Goal: Contribute content: Add original content to the website for others to see

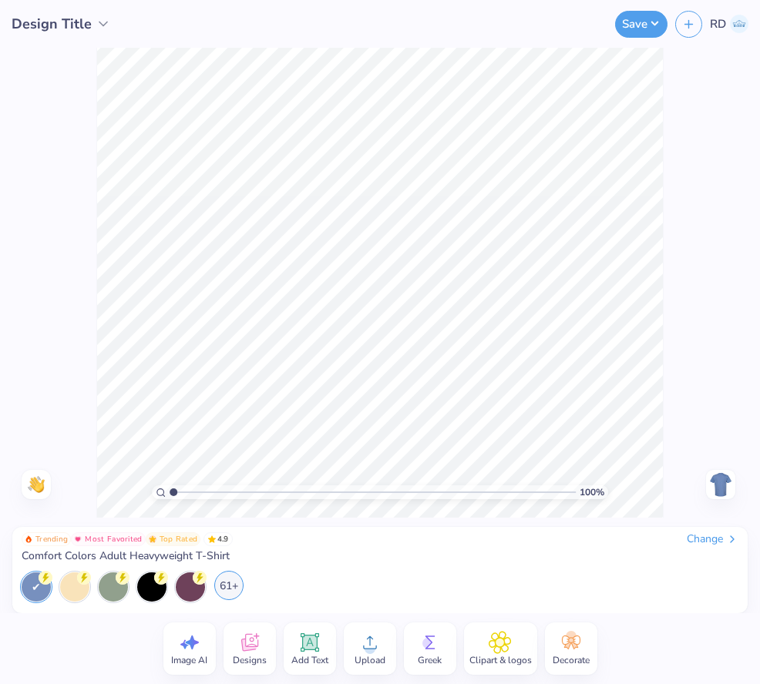
click at [227, 589] on div "61+" at bounding box center [228, 585] width 29 height 29
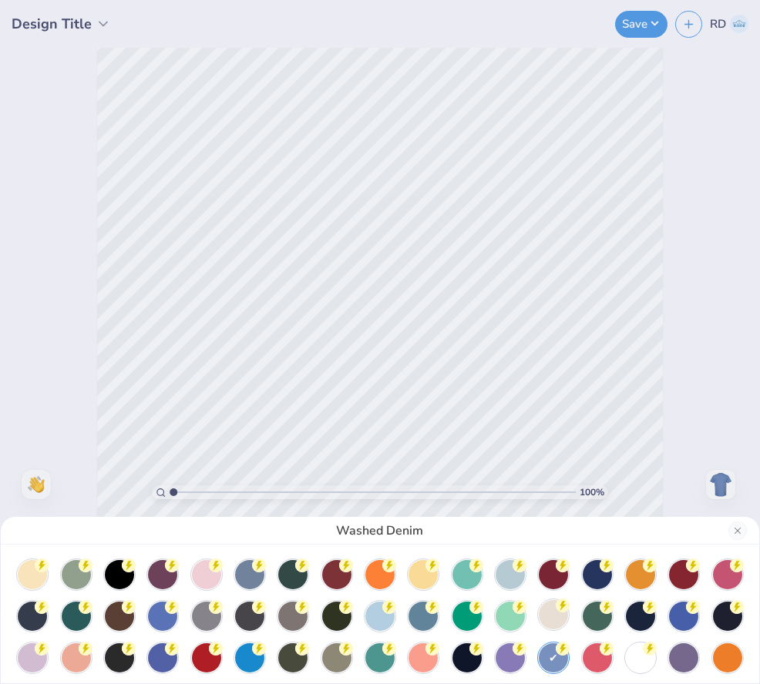
click at [539, 613] on div at bounding box center [553, 614] width 29 height 29
click at [734, 532] on button "Close" at bounding box center [737, 531] width 18 height 18
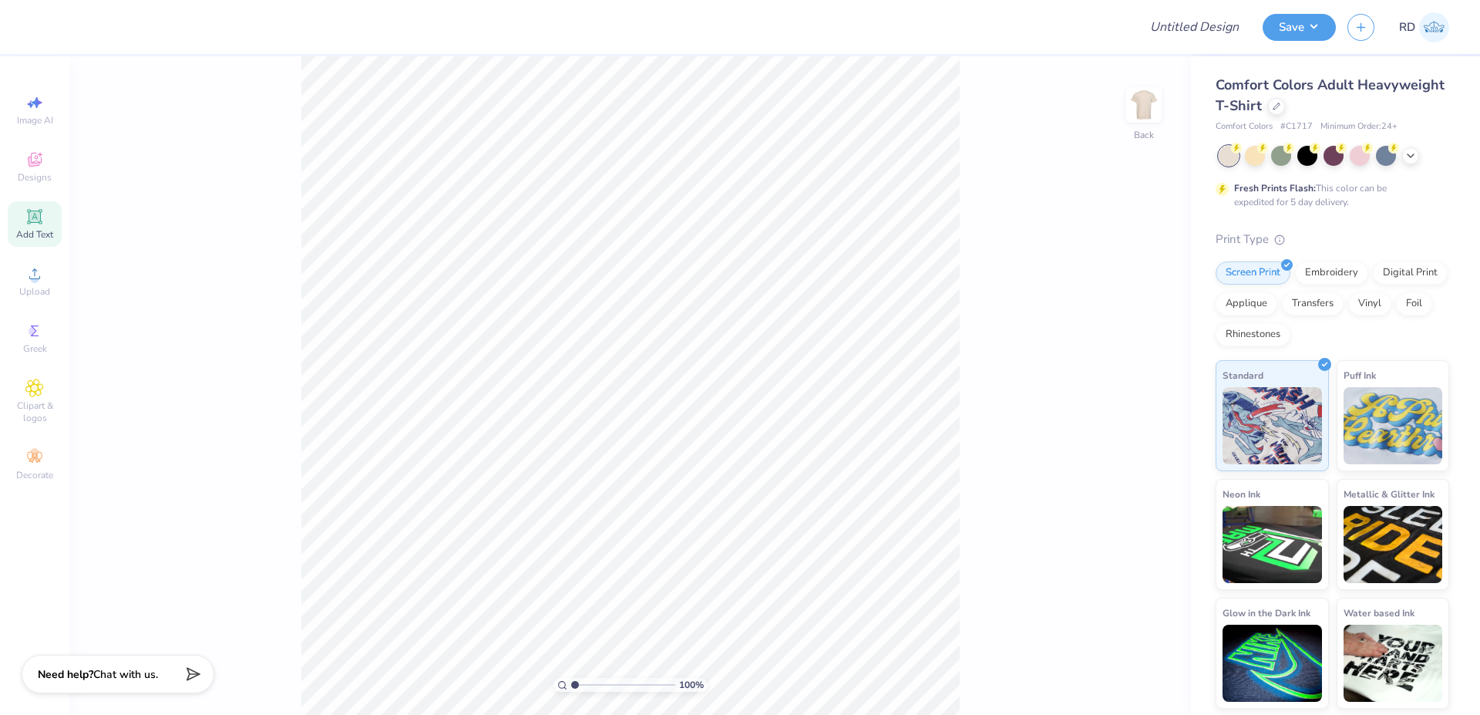
click at [45, 220] on div "Add Text" at bounding box center [35, 223] width 54 height 45
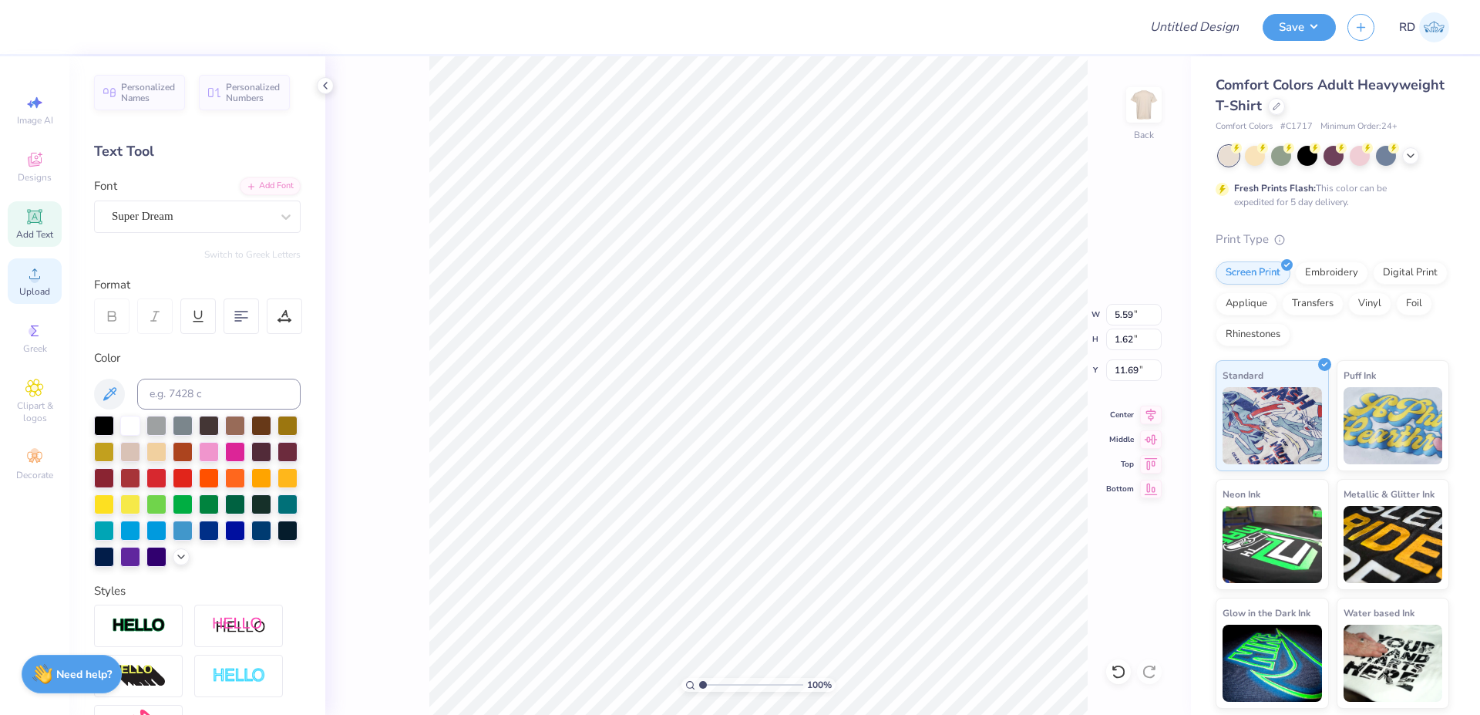
click at [42, 288] on span "Upload" at bounding box center [34, 291] width 31 height 12
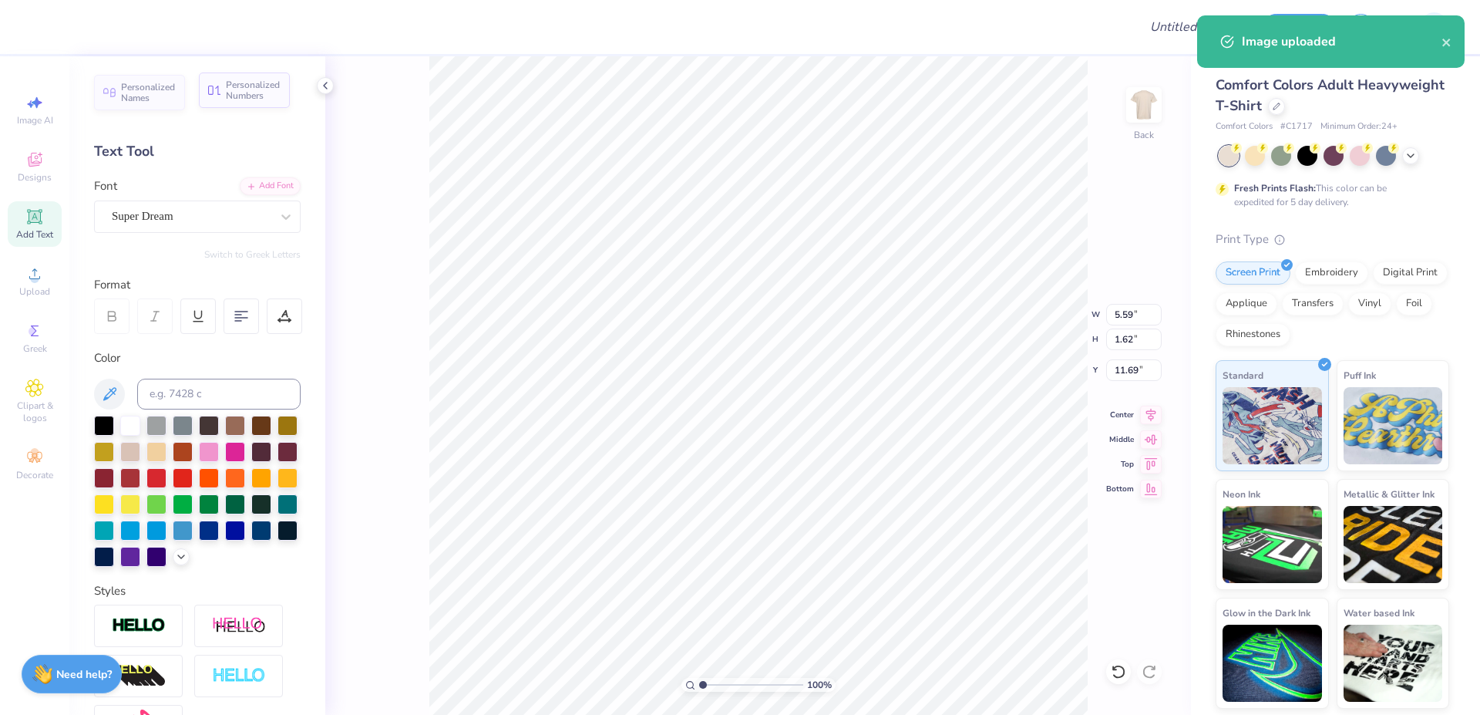
type input "14.17"
type input "12.46"
type input "6.27"
click at [759, 307] on input "14.17" at bounding box center [1133, 315] width 55 height 22
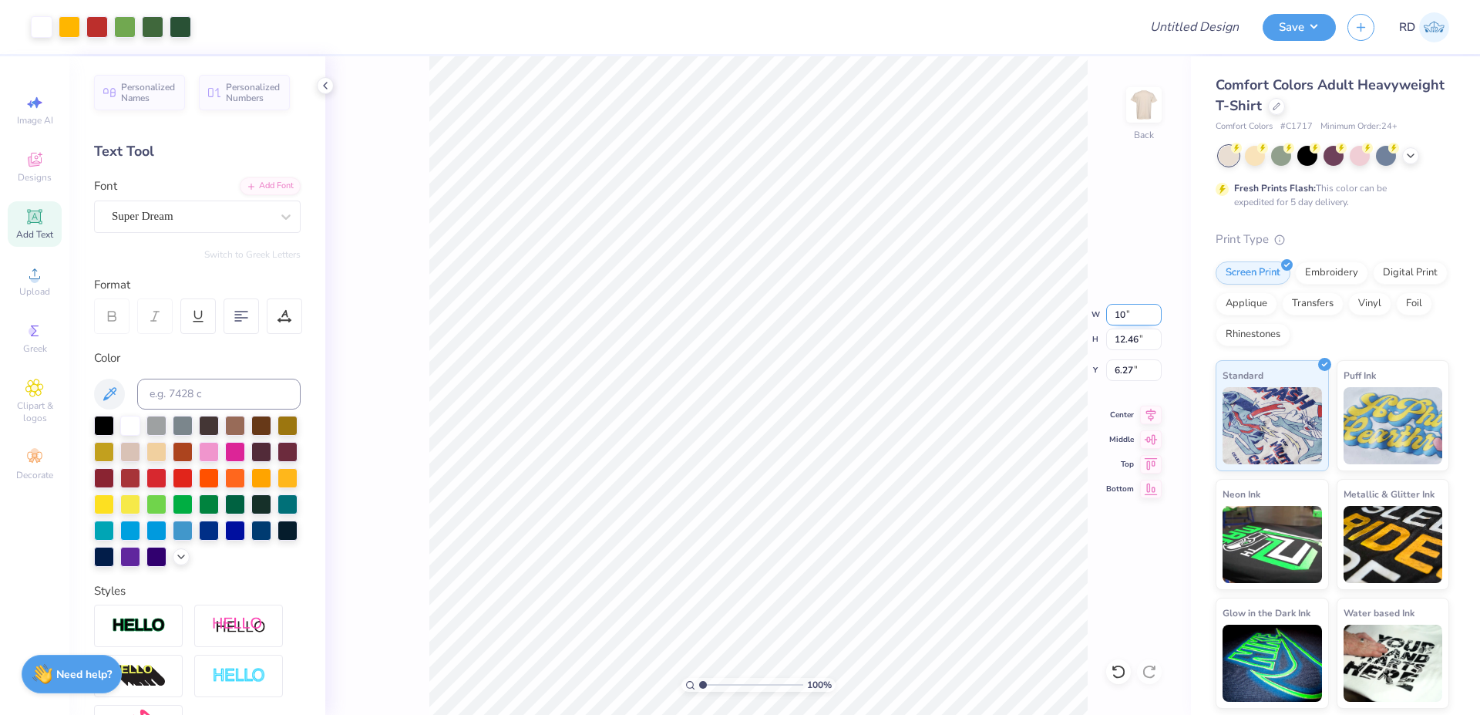
type input "10.00"
type input "8.79"
click at [759, 367] on input "8.11" at bounding box center [1133, 370] width 55 height 22
type input "2.00"
click at [709, 678] on div "100 %" at bounding box center [758, 685] width 154 height 14
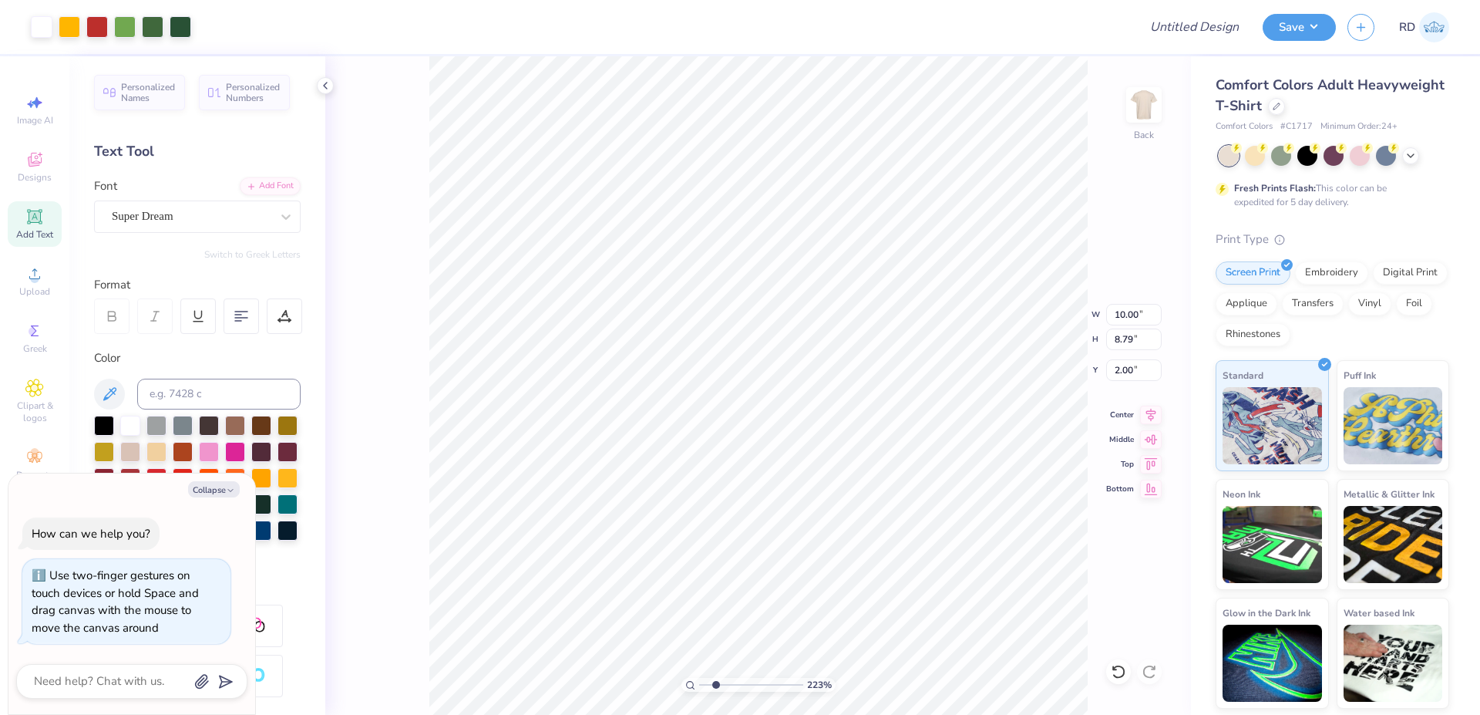
type input "2.23"
type textarea "x"
click at [715, 681] on input "range" at bounding box center [751, 685] width 104 height 14
type input "2.23"
click at [179, 30] on div at bounding box center [181, 26] width 22 height 22
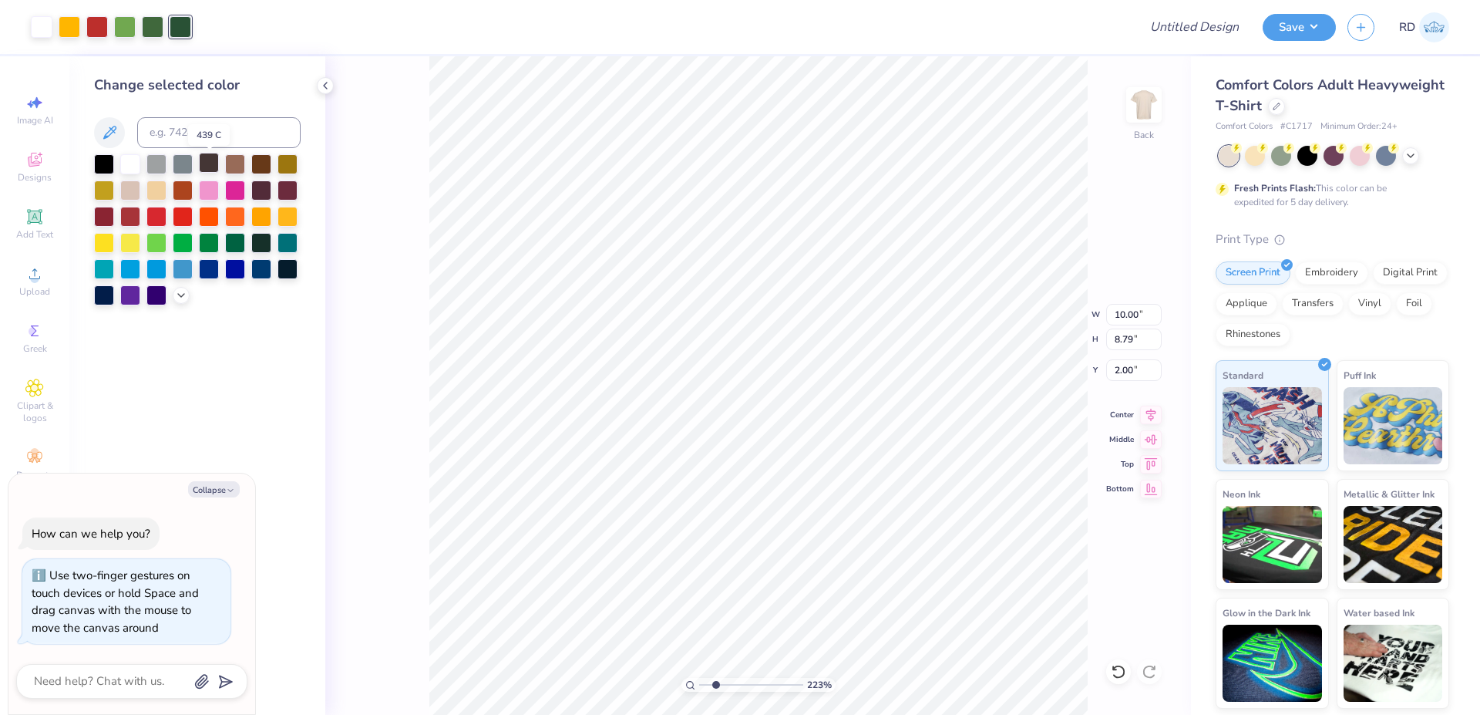
click at [204, 158] on div at bounding box center [209, 163] width 20 height 20
click at [99, 168] on div at bounding box center [104, 163] width 20 height 20
click at [213, 163] on div at bounding box center [209, 163] width 20 height 20
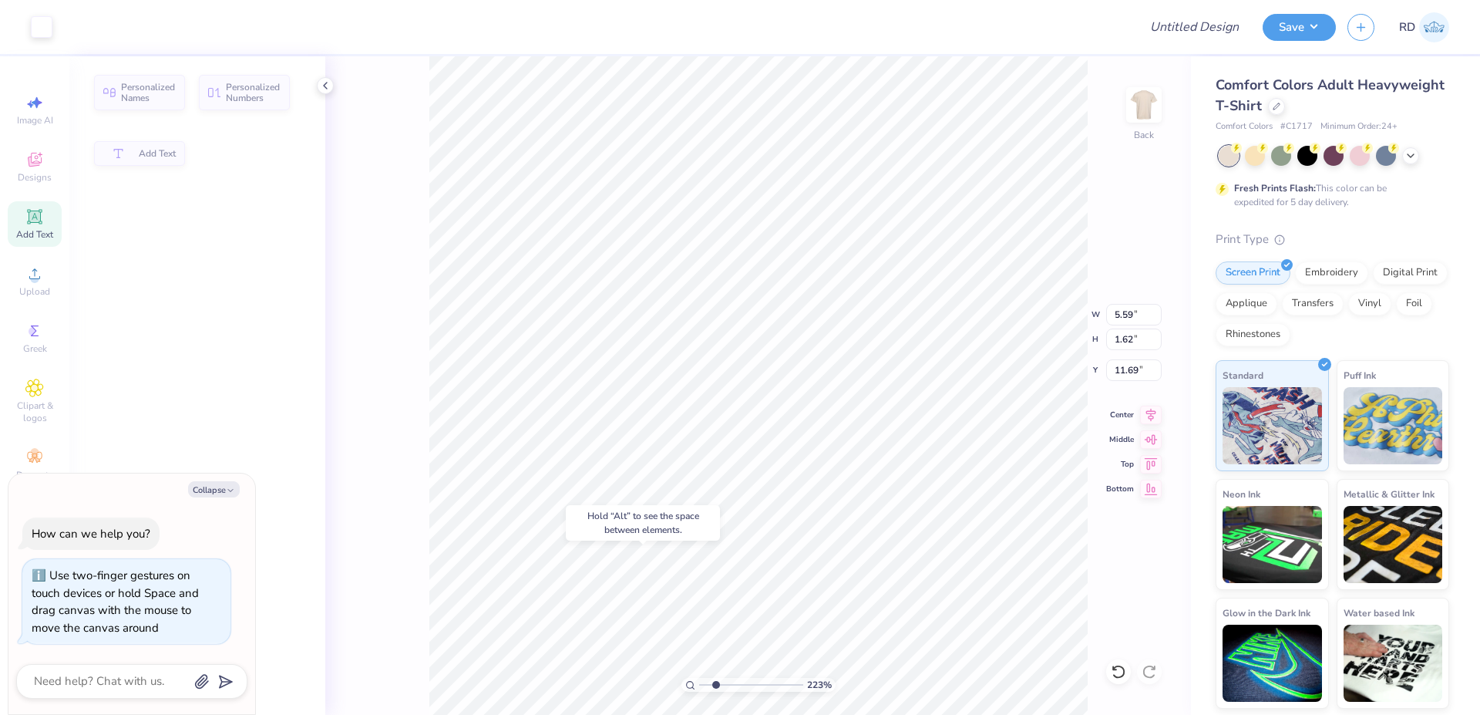
type textarea "x"
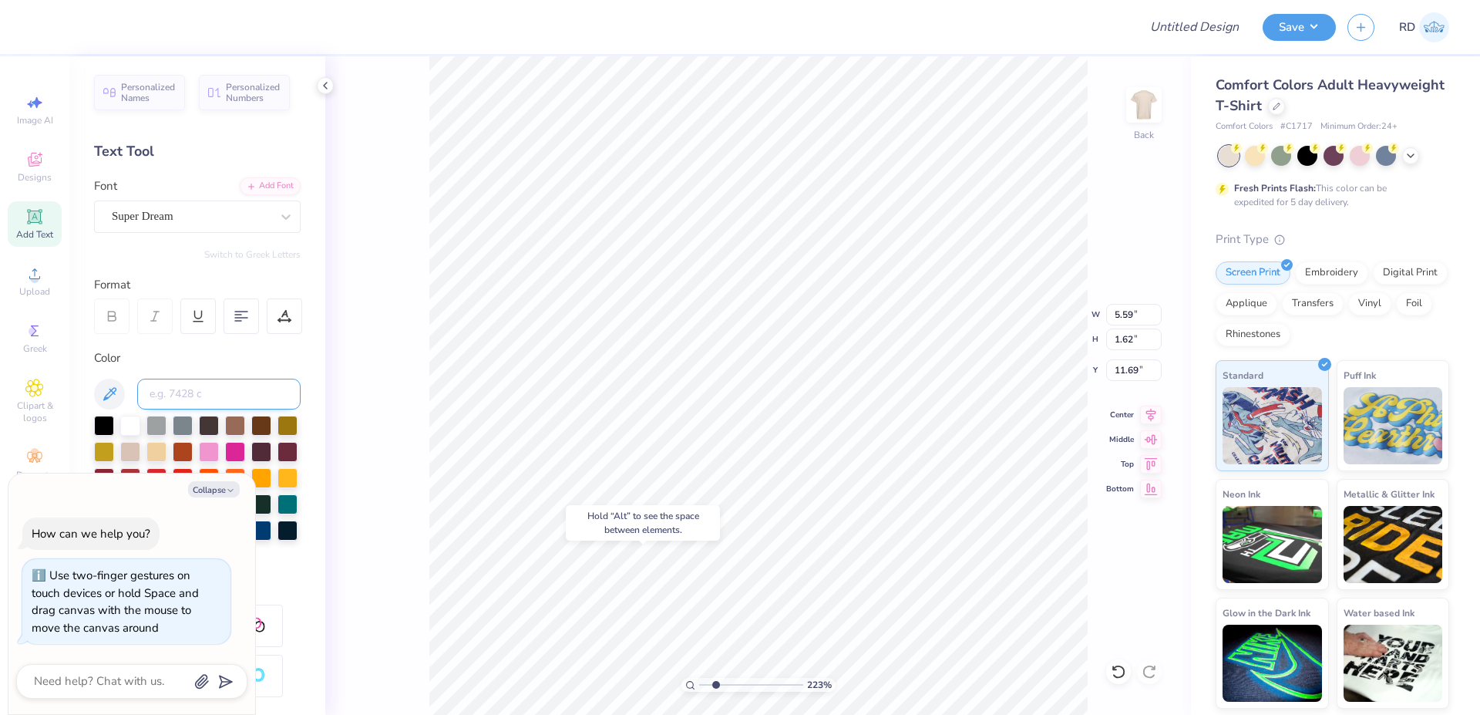
click at [188, 398] on input at bounding box center [218, 393] width 163 height 31
type input "439"
click at [226, 489] on icon "button" at bounding box center [230, 490] width 9 height 9
type textarea "x"
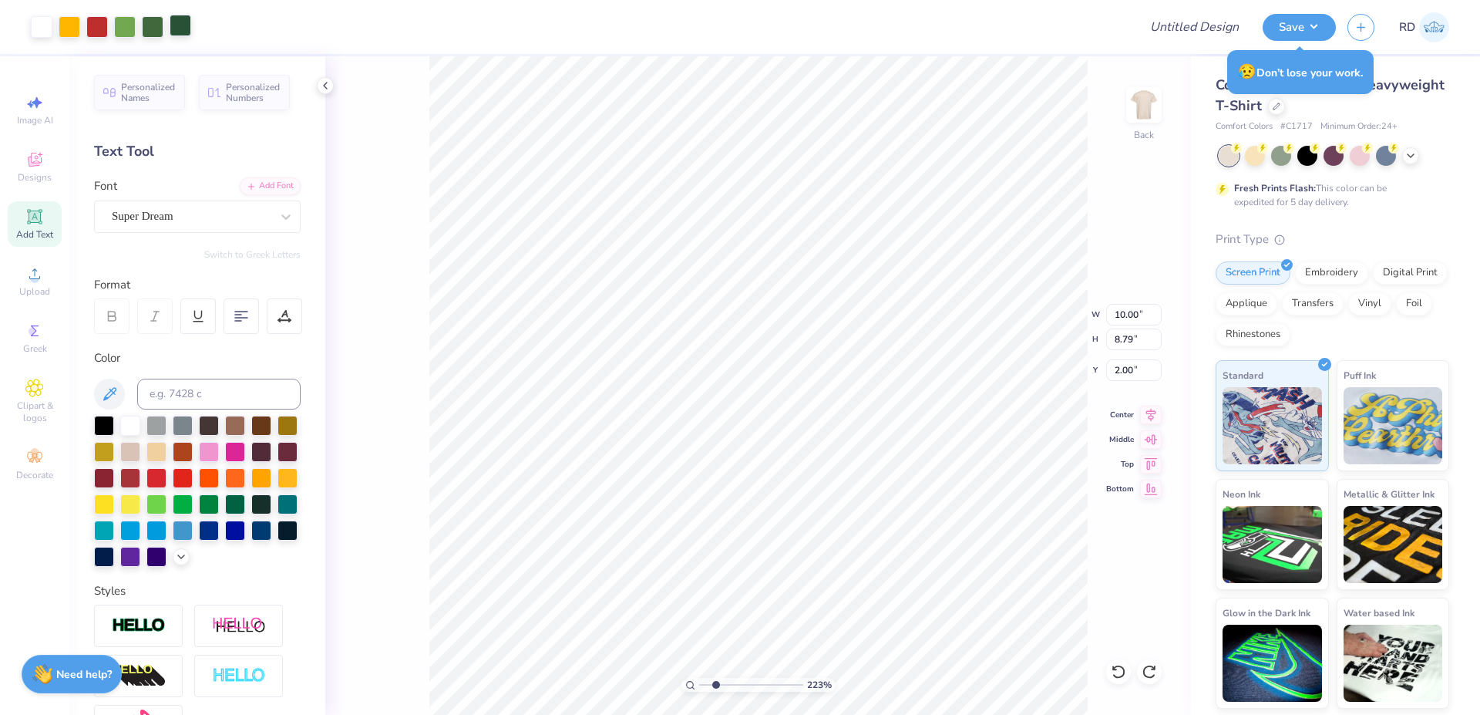
click at [175, 35] on div at bounding box center [181, 26] width 22 height 22
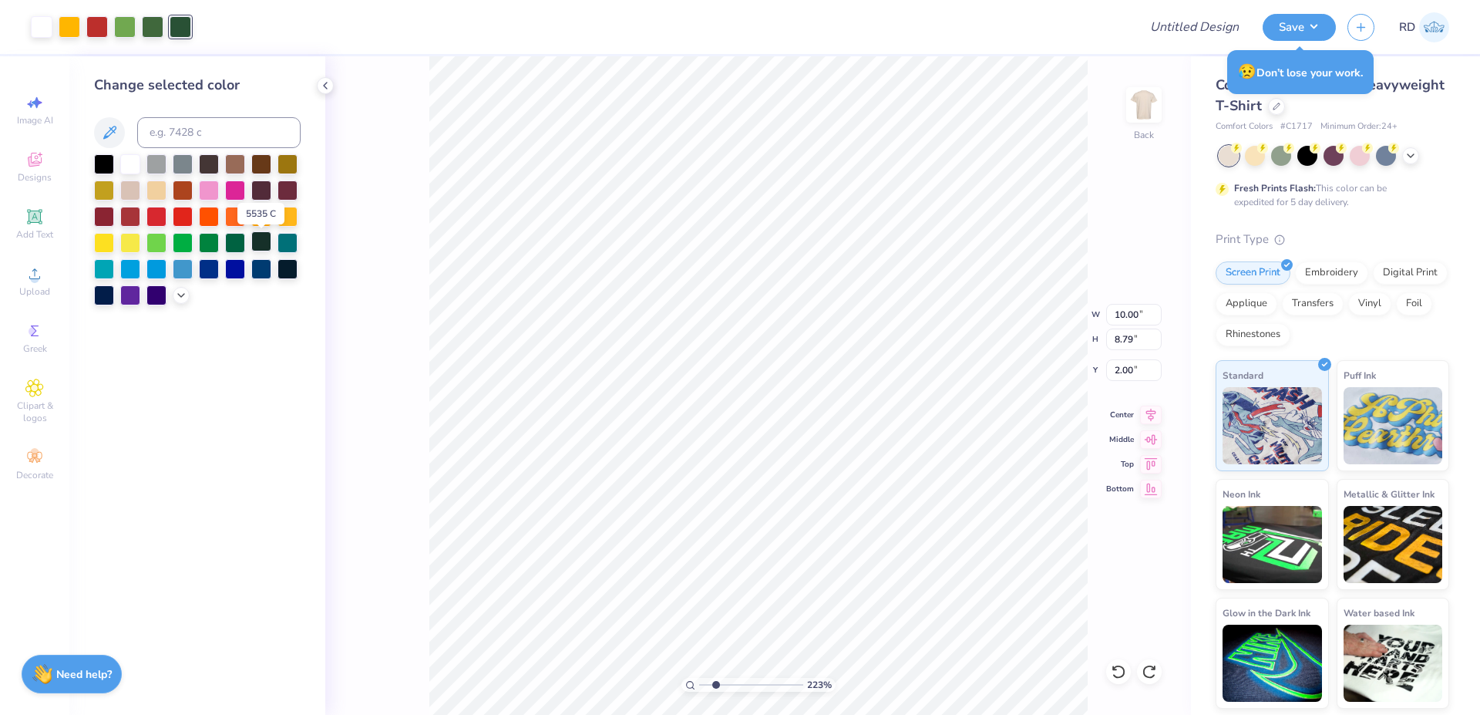
click at [261, 241] on div at bounding box center [261, 241] width 20 height 20
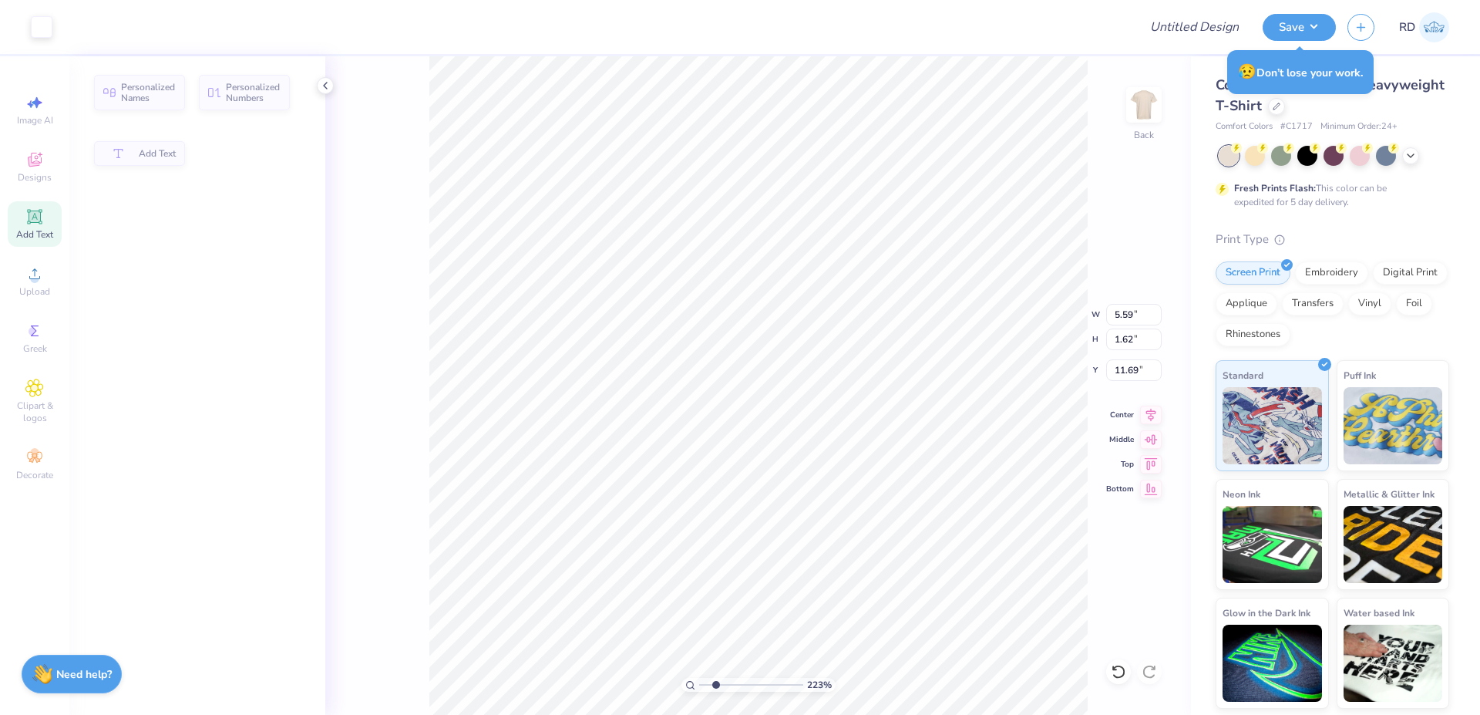
type input "5.59"
type input "1.62"
type input "11.69"
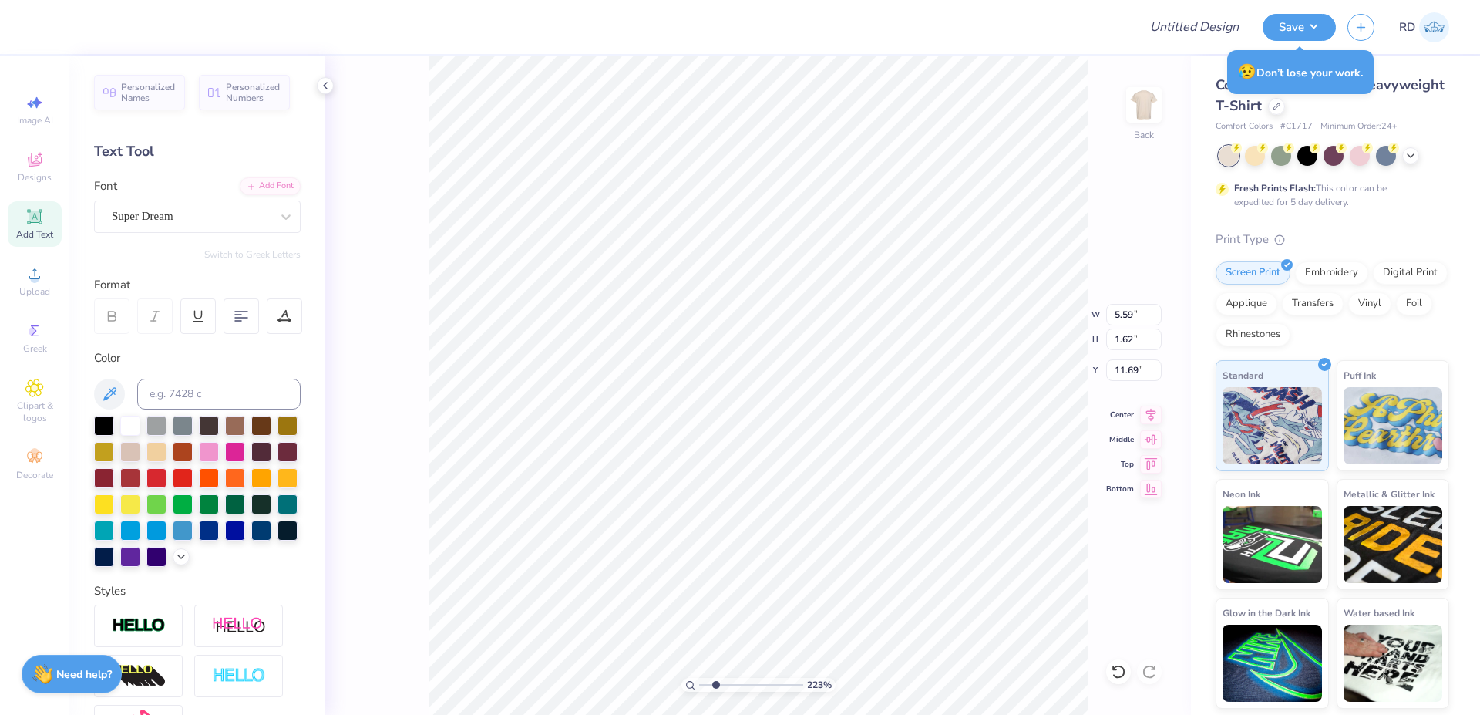
click at [204, 413] on div "Color" at bounding box center [197, 457] width 207 height 217
click at [205, 399] on input at bounding box center [218, 393] width 163 height 31
type input "5535"
paste textarea "AGRI-SCIENCE"
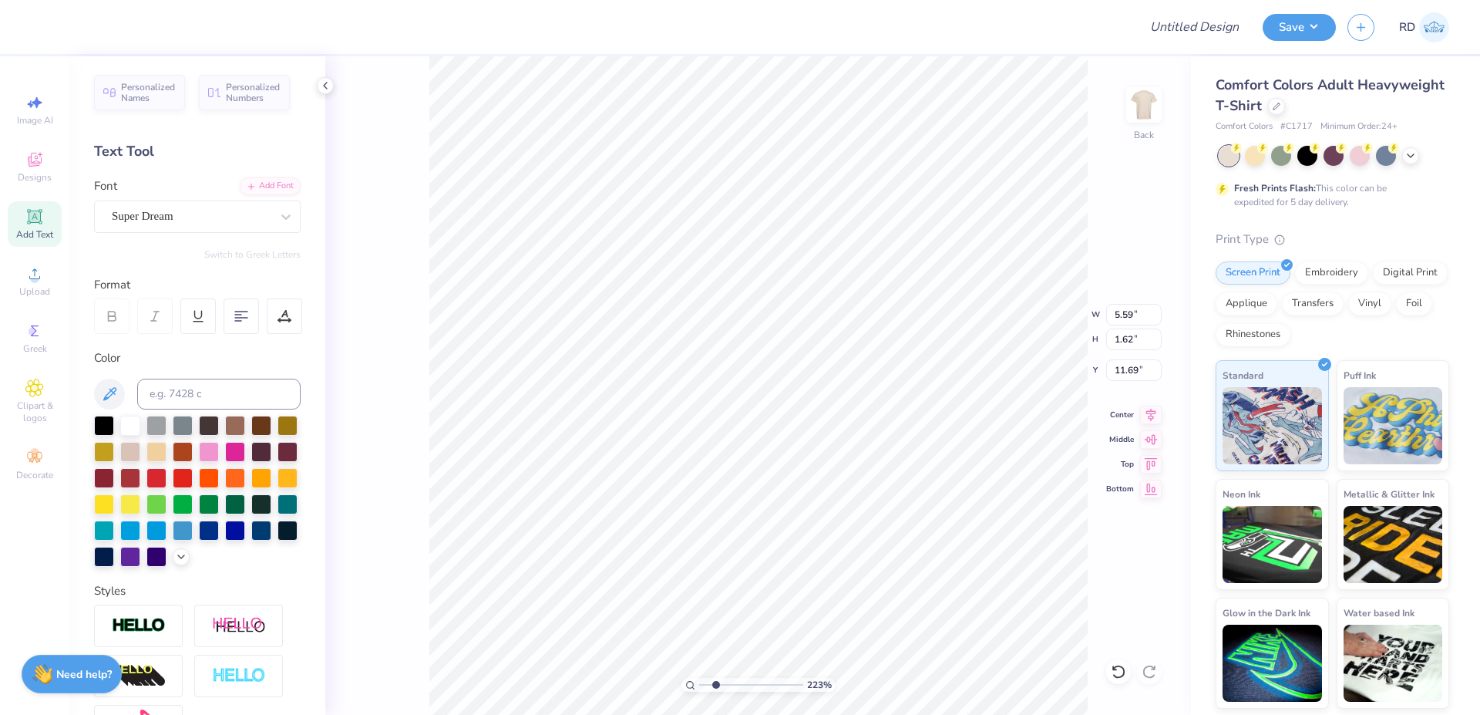
type textarea "AGRI-SCIENCE"
click at [247, 193] on div "Add Font Font Super Dream" at bounding box center [197, 204] width 207 height 55
click at [251, 190] on div "Add Font" at bounding box center [270, 185] width 61 height 18
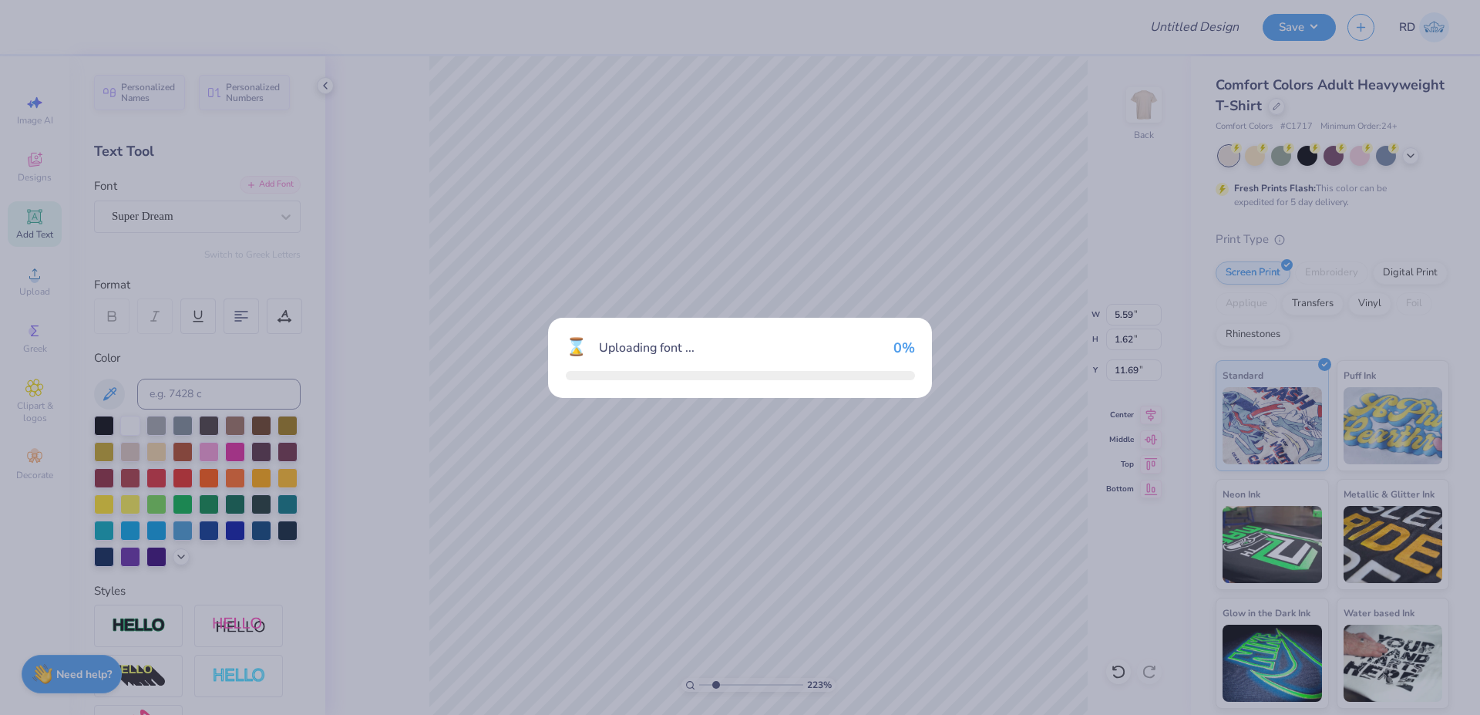
type input "14.17"
type input "1.55"
type input "11.72"
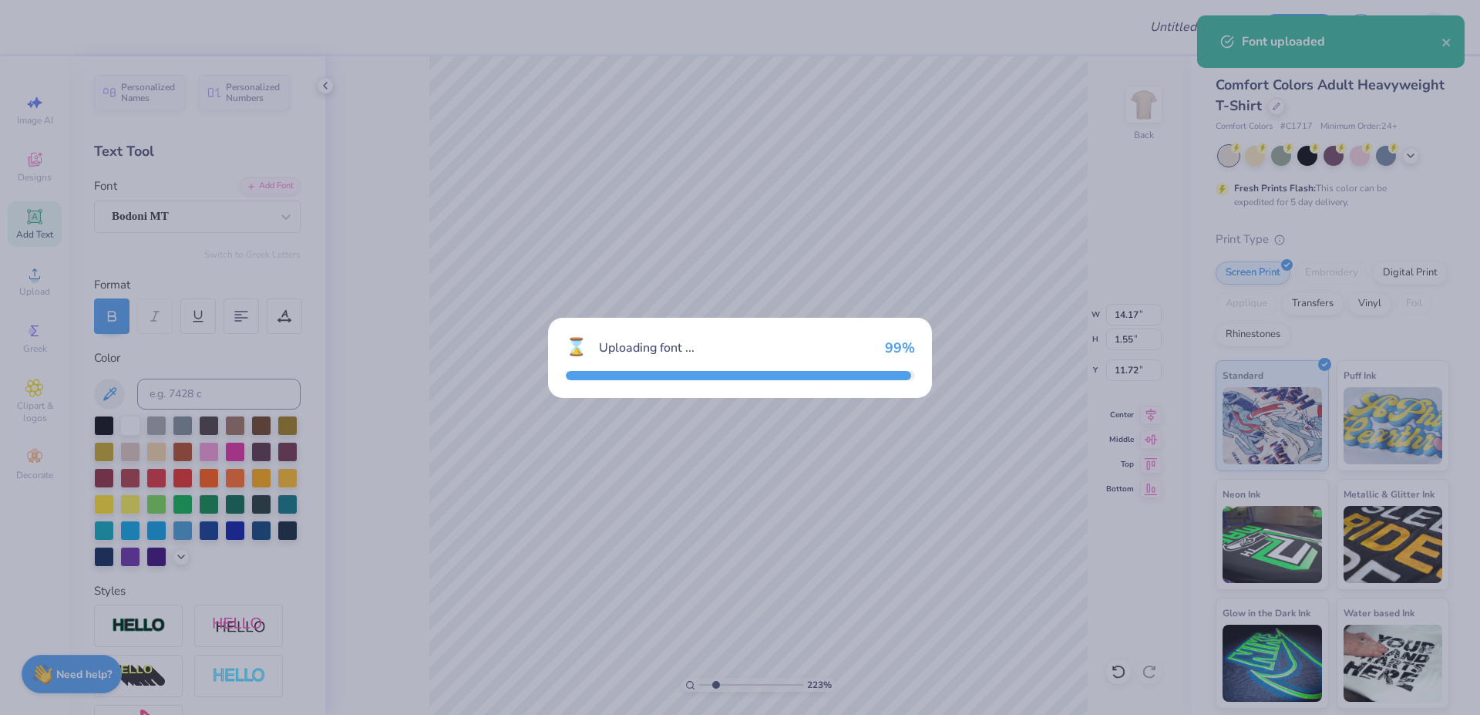
type input "14.13"
type input "1.44"
type input "11.78"
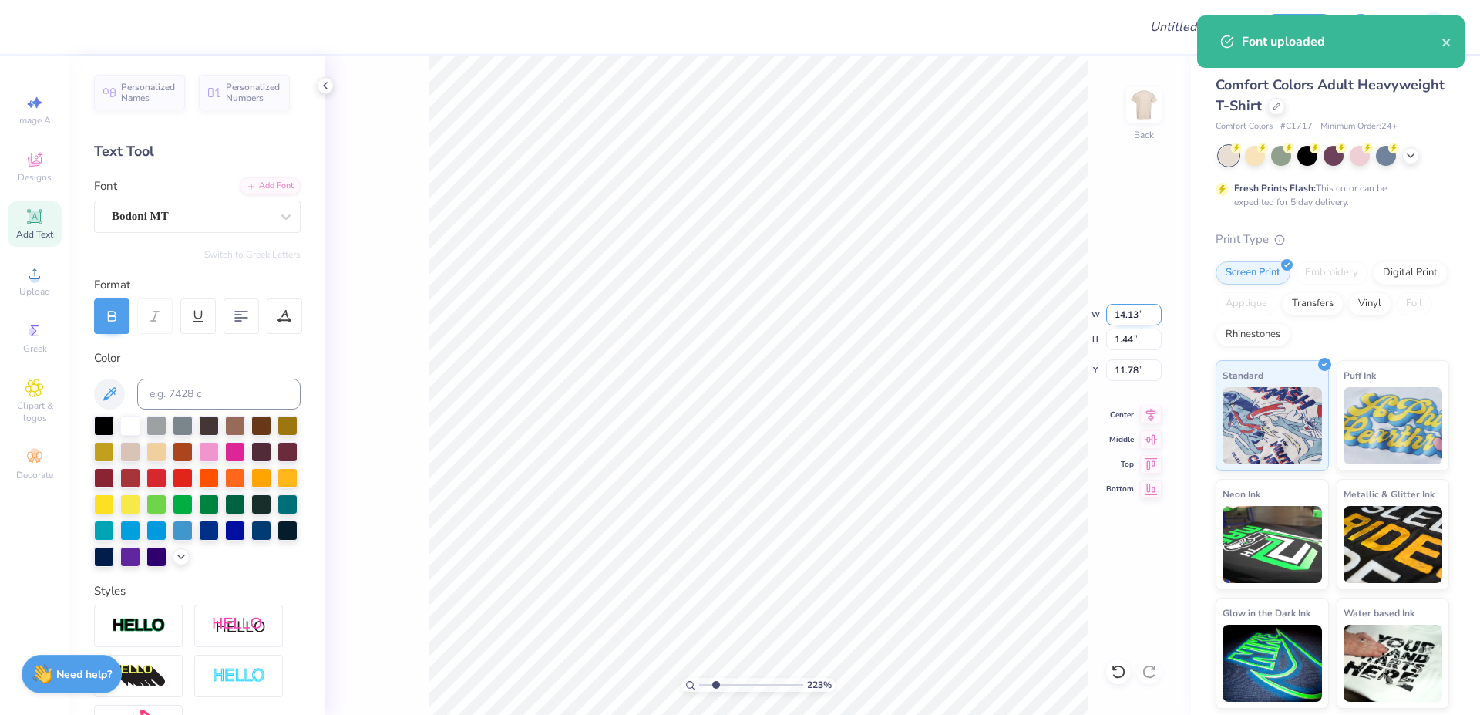
click at [759, 319] on input "14.13" at bounding box center [1133, 315] width 55 height 22
paste input "9.840"
type input "9.84"
type input "1.01"
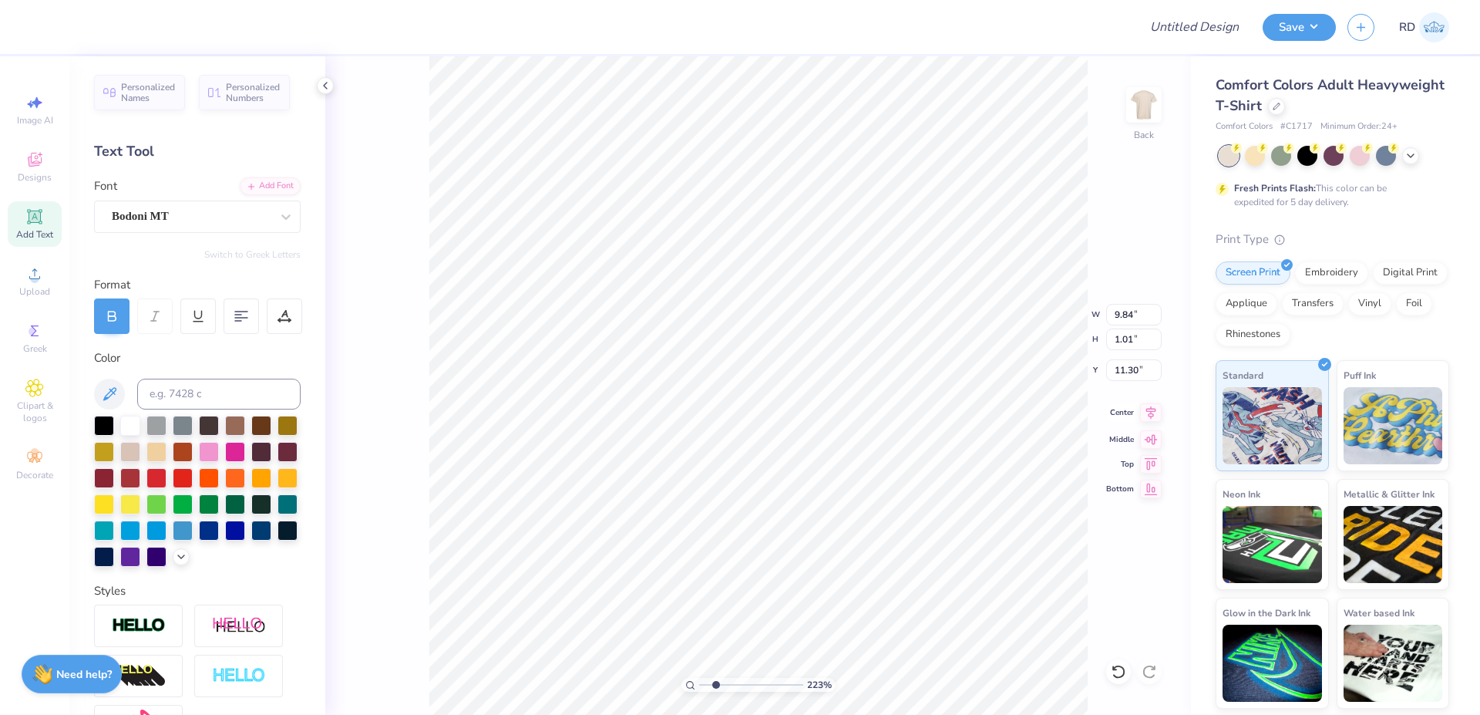
click at [759, 410] on icon at bounding box center [1151, 412] width 22 height 18
click at [759, 428] on li "Duplicate" at bounding box center [993, 425] width 121 height 30
type input "12.50"
type textarea "SOCIETY"
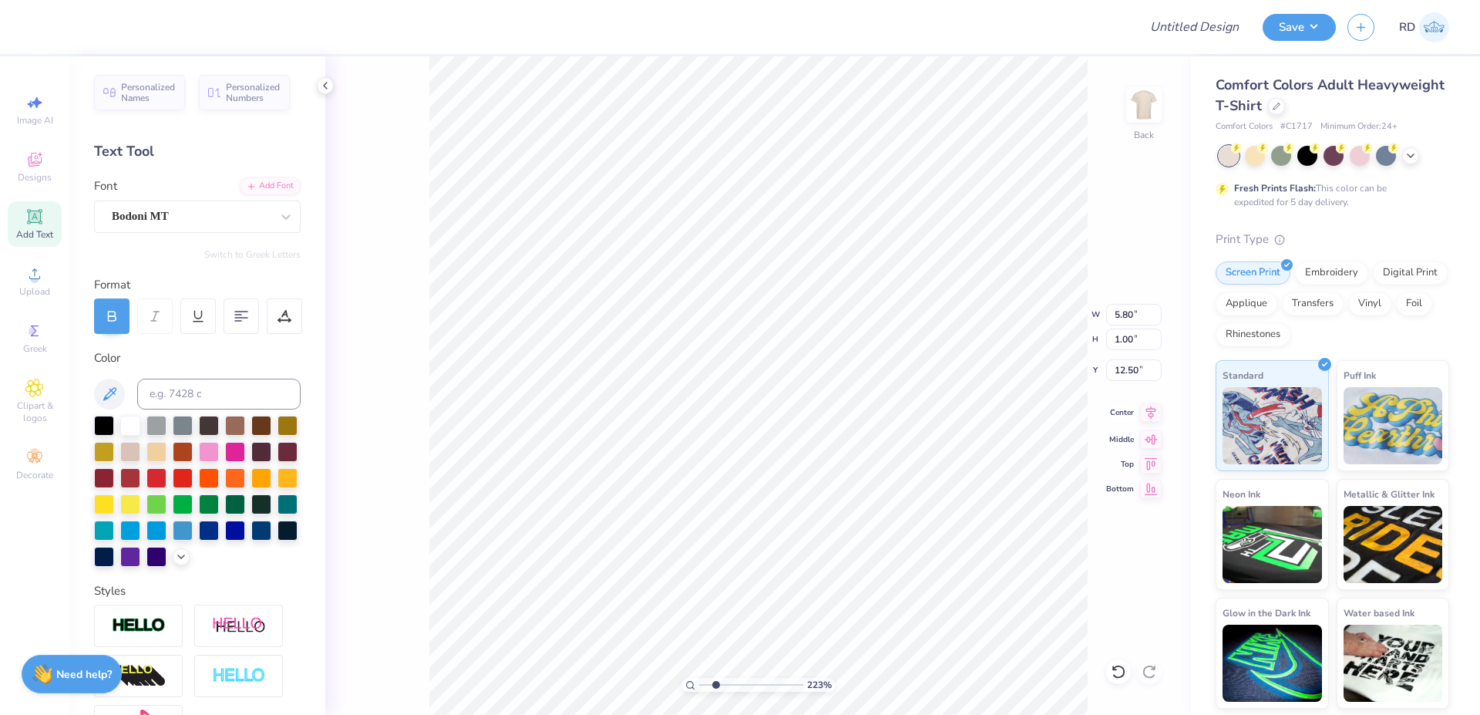
click at [759, 410] on icon at bounding box center [1151, 412] width 22 height 18
type input "9.84"
type input "1.01"
type input "11.30"
click at [759, 406] on icon at bounding box center [1151, 412] width 22 height 18
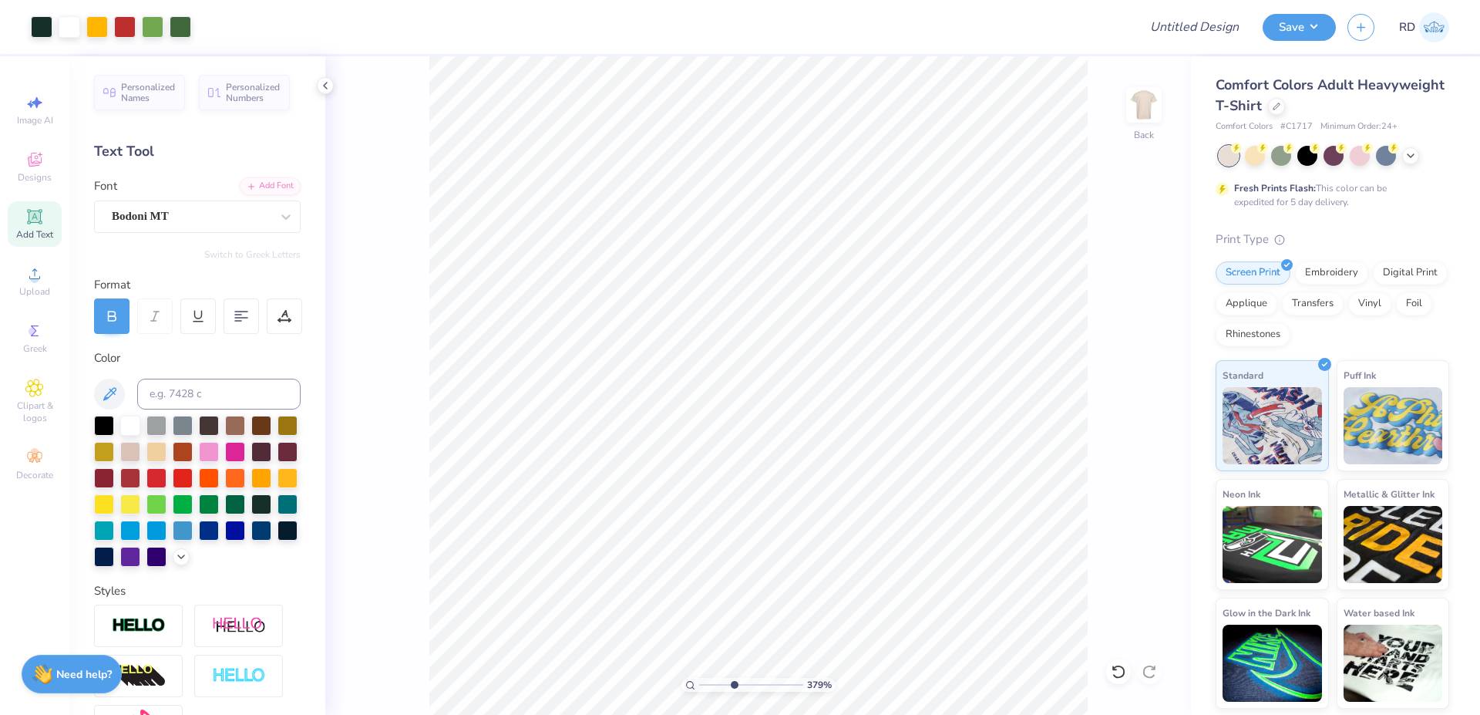
drag, startPoint x: 725, startPoint y: 685, endPoint x: 747, endPoint y: 681, distance: 22.7
click at [734, 684] on input "range" at bounding box center [751, 685] width 104 height 14
type input "4.02"
type input "12.55"
click at [759, 409] on icon at bounding box center [1151, 411] width 10 height 13
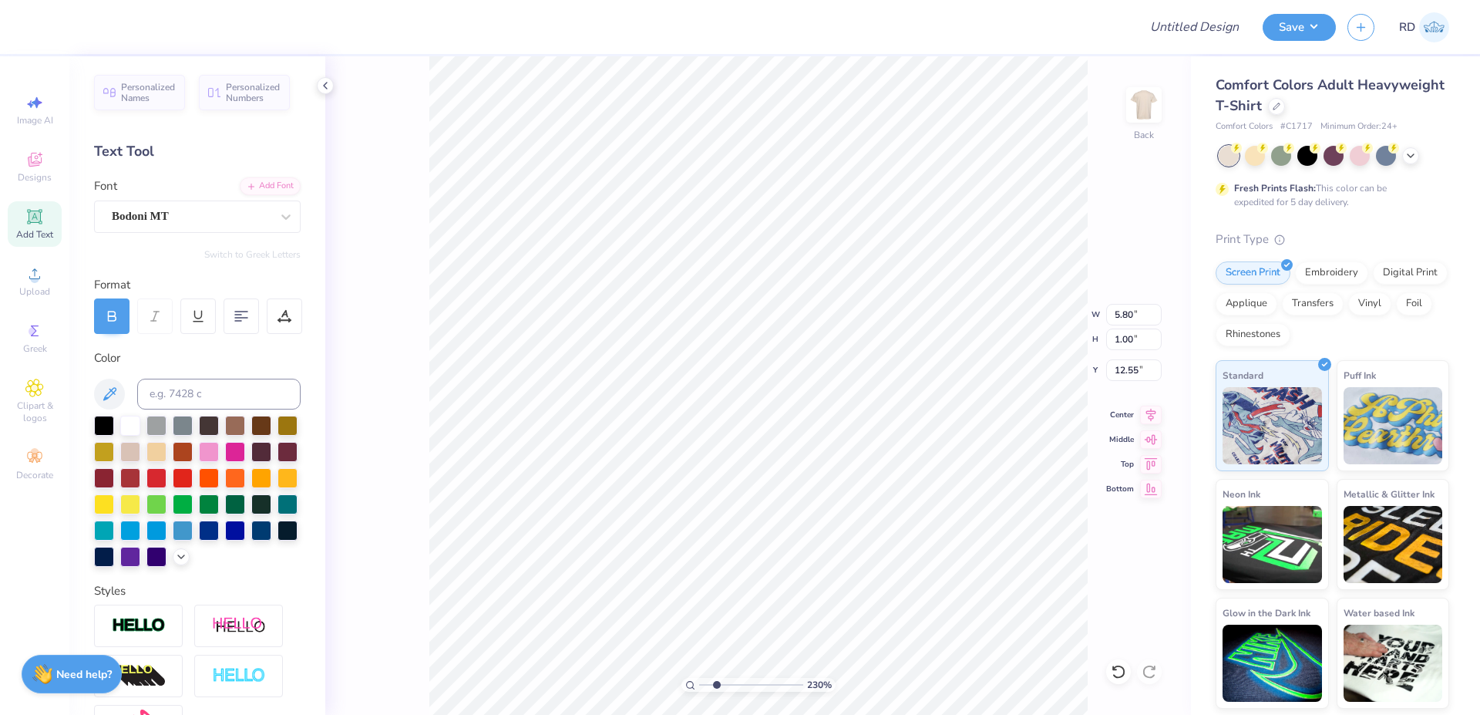
drag, startPoint x: 728, startPoint y: 686, endPoint x: 716, endPoint y: 687, distance: 12.4
click at [716, 684] on input "range" at bounding box center [751, 685] width 104 height 14
type input "2.3"
click at [759, 427] on li "Duplicate" at bounding box center [870, 425] width 121 height 30
type input "13.55"
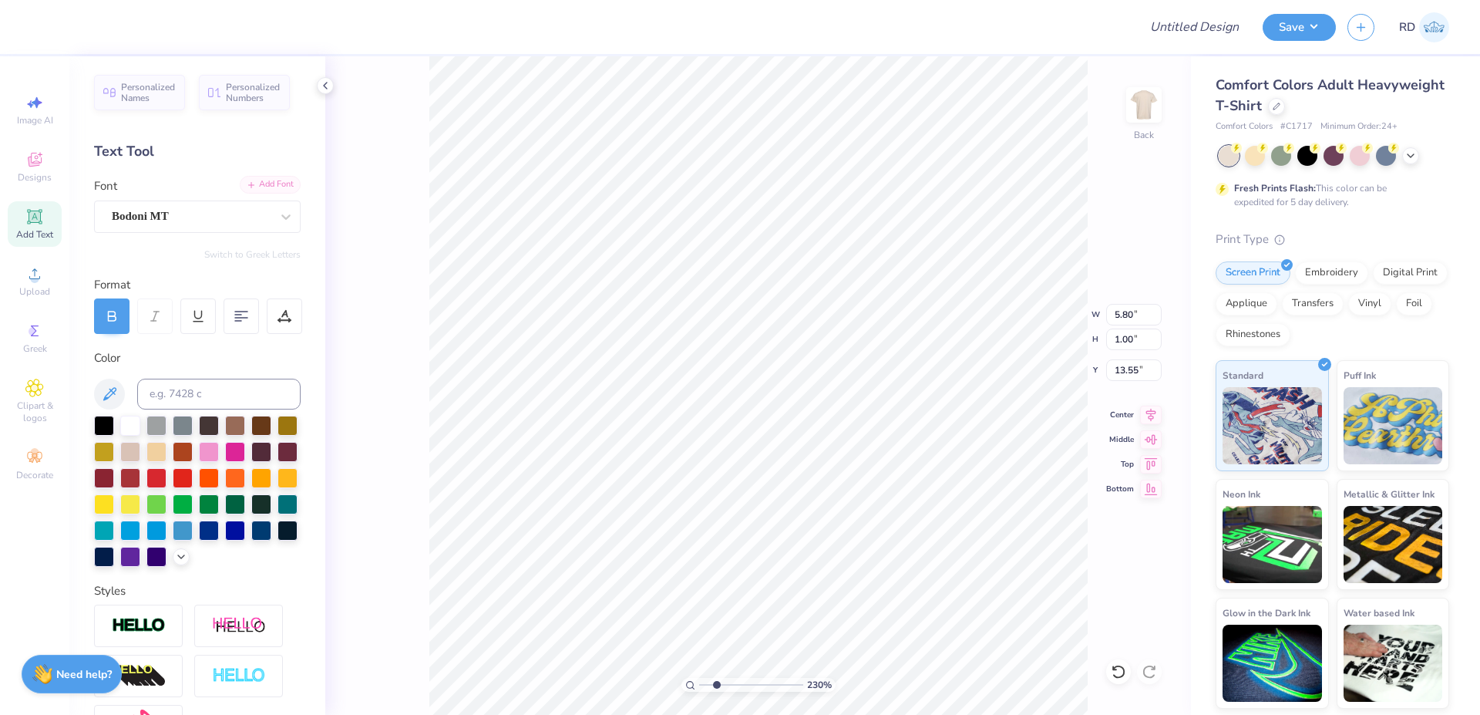
click at [258, 178] on div "Add Font" at bounding box center [270, 185] width 61 height 18
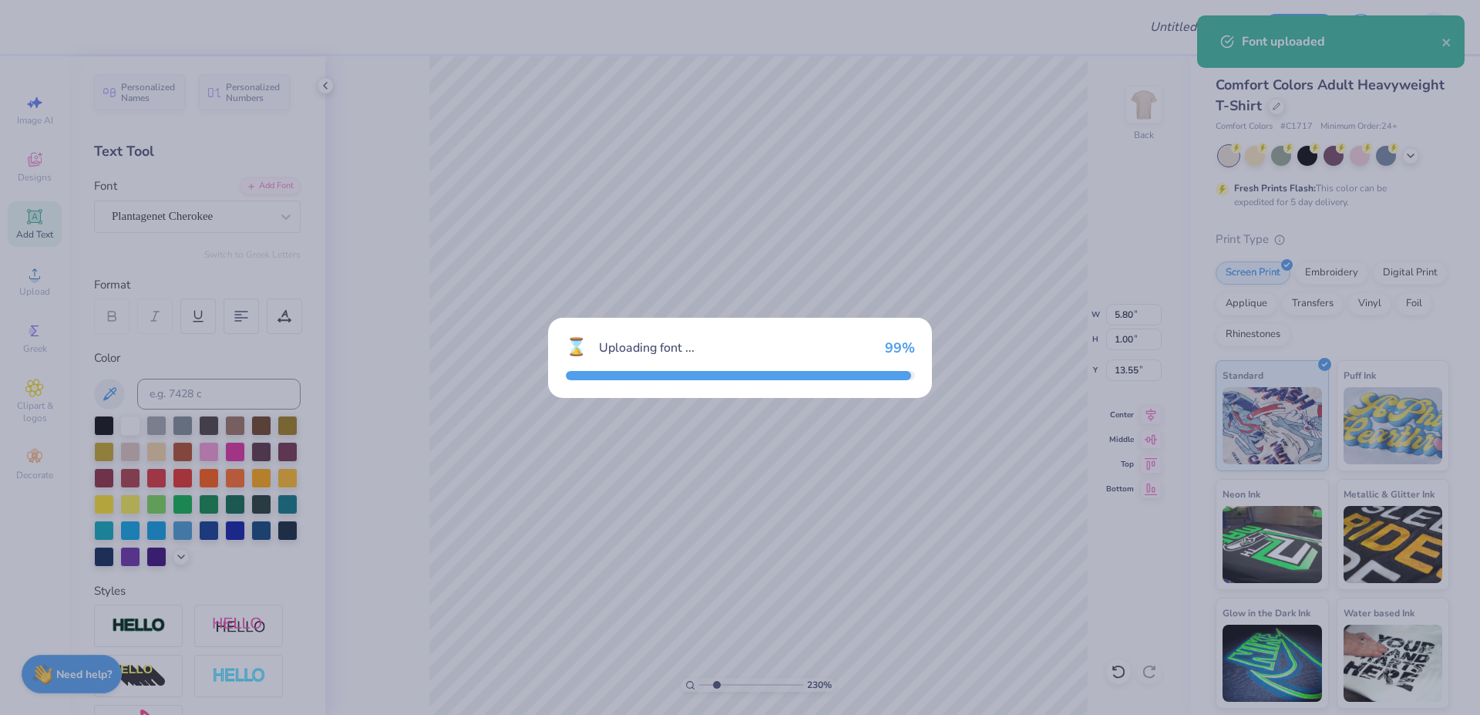
type input "6.29"
type input "1.05"
type input "13.52"
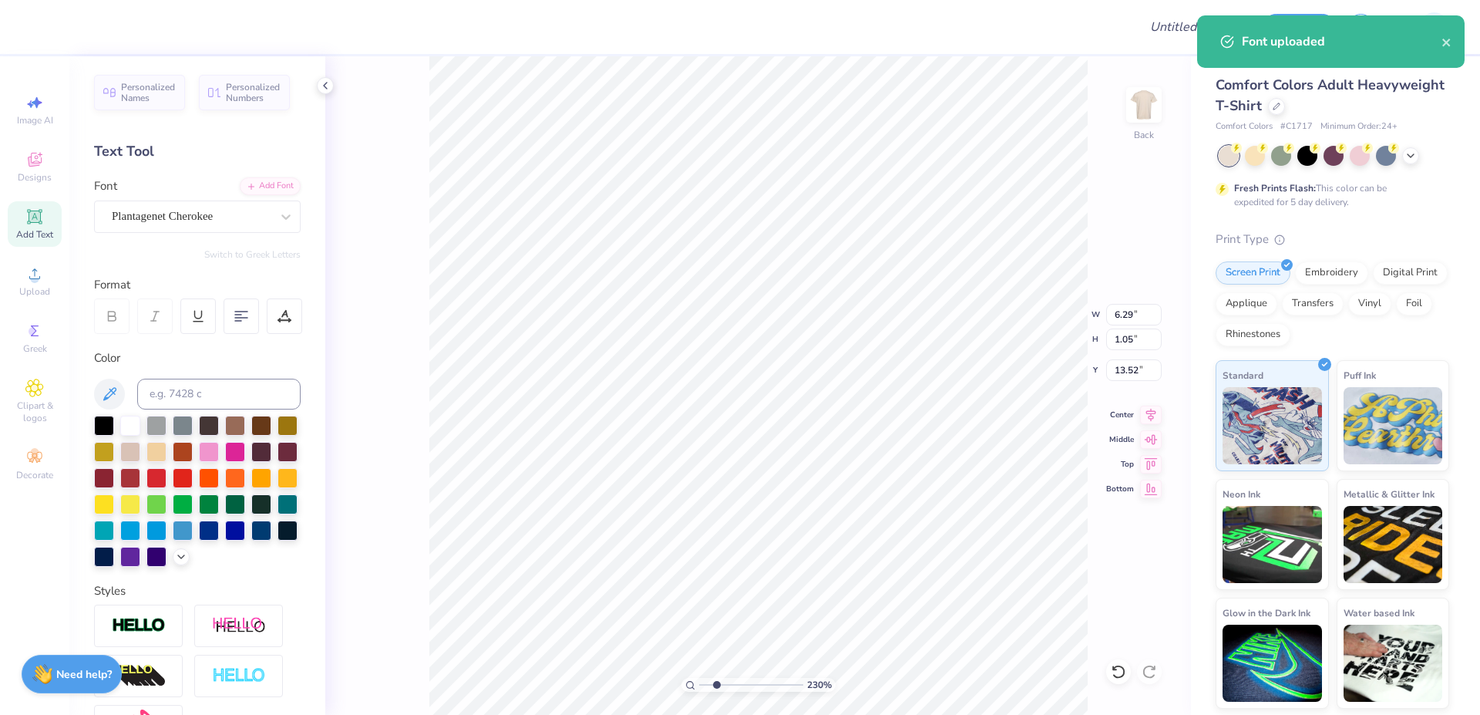
scroll to position [0, 3]
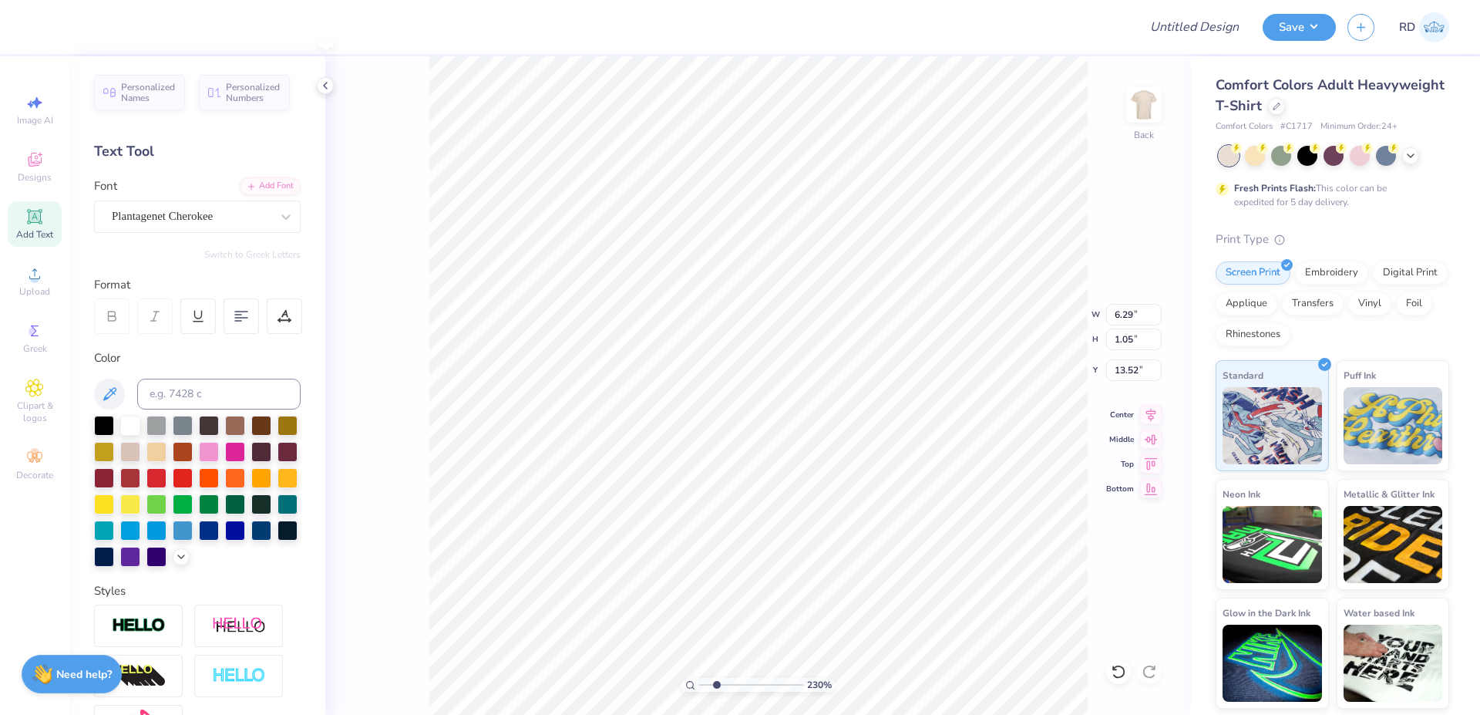
type textarea "FALL"
click at [759, 317] on input "6.29" at bounding box center [1133, 315] width 55 height 22
type input "3.51"
type input "13.55"
click at [759, 317] on input "3.51" at bounding box center [1133, 315] width 55 height 22
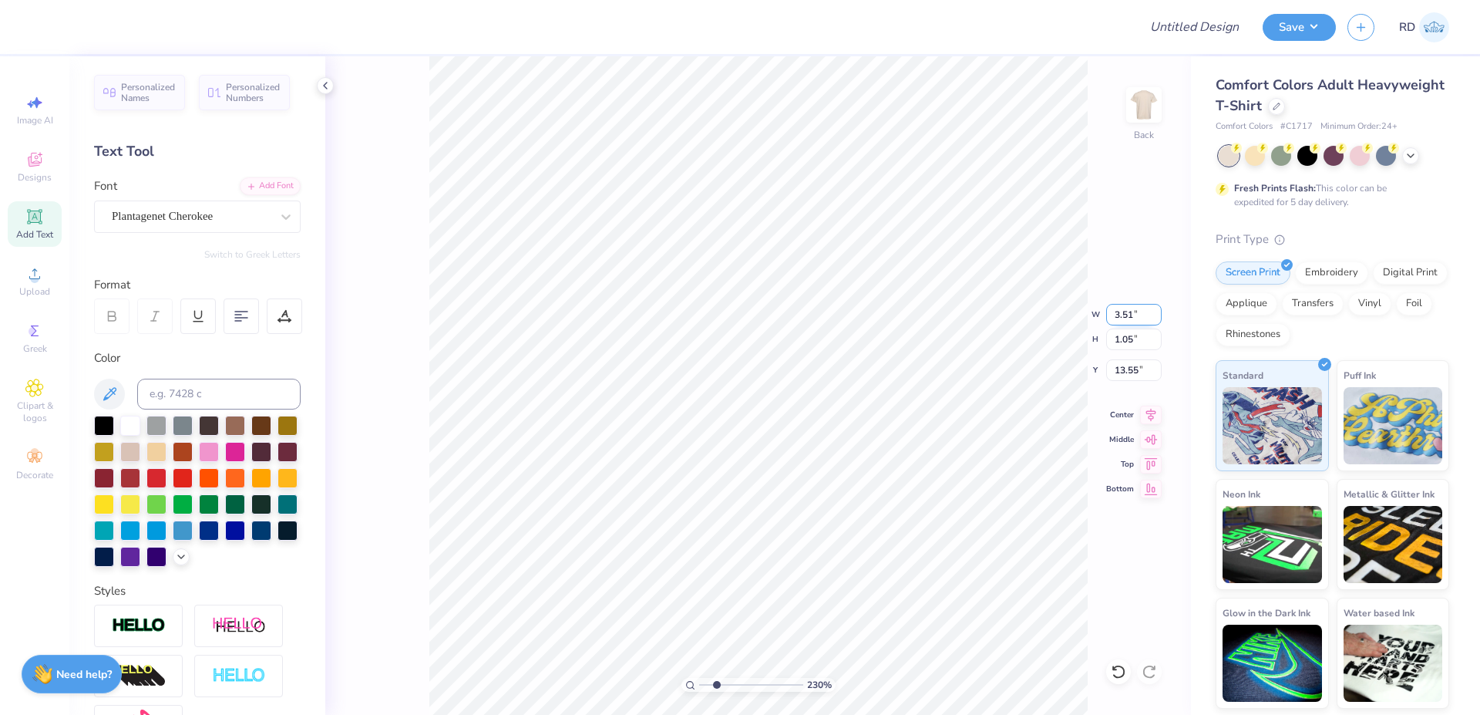
paste input "2.023"
type input "2.02"
type input "0.60"
click at [635, 420] on li "Duplicate" at bounding box center [640, 425] width 121 height 30
type input "9.01"
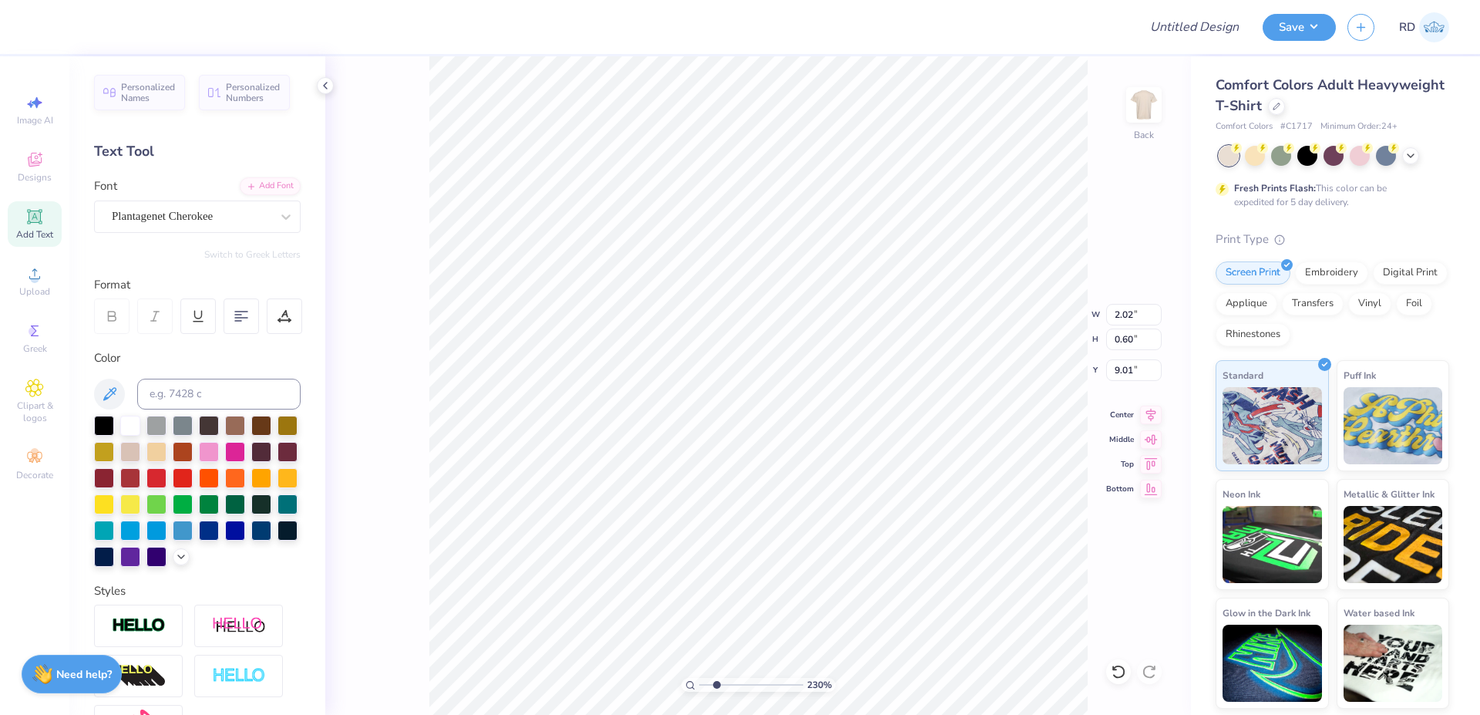
type textarea "2025"
type input "8.01"
type input "1.72"
type input "0.62"
type input "8.00"
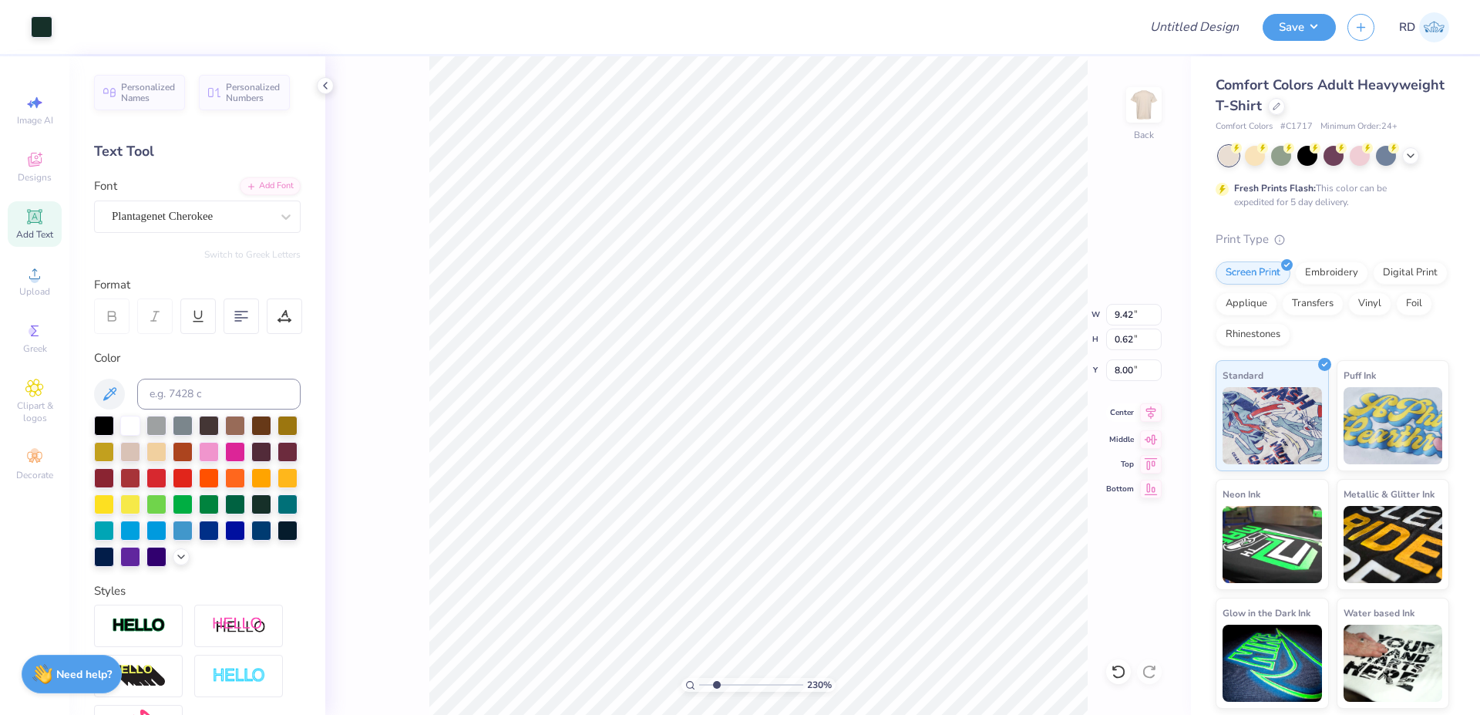
click at [759, 413] on icon at bounding box center [1151, 411] width 10 height 13
type input "10.00"
type input "8.79"
type input "2.00"
click at [759, 417] on icon at bounding box center [1151, 412] width 22 height 18
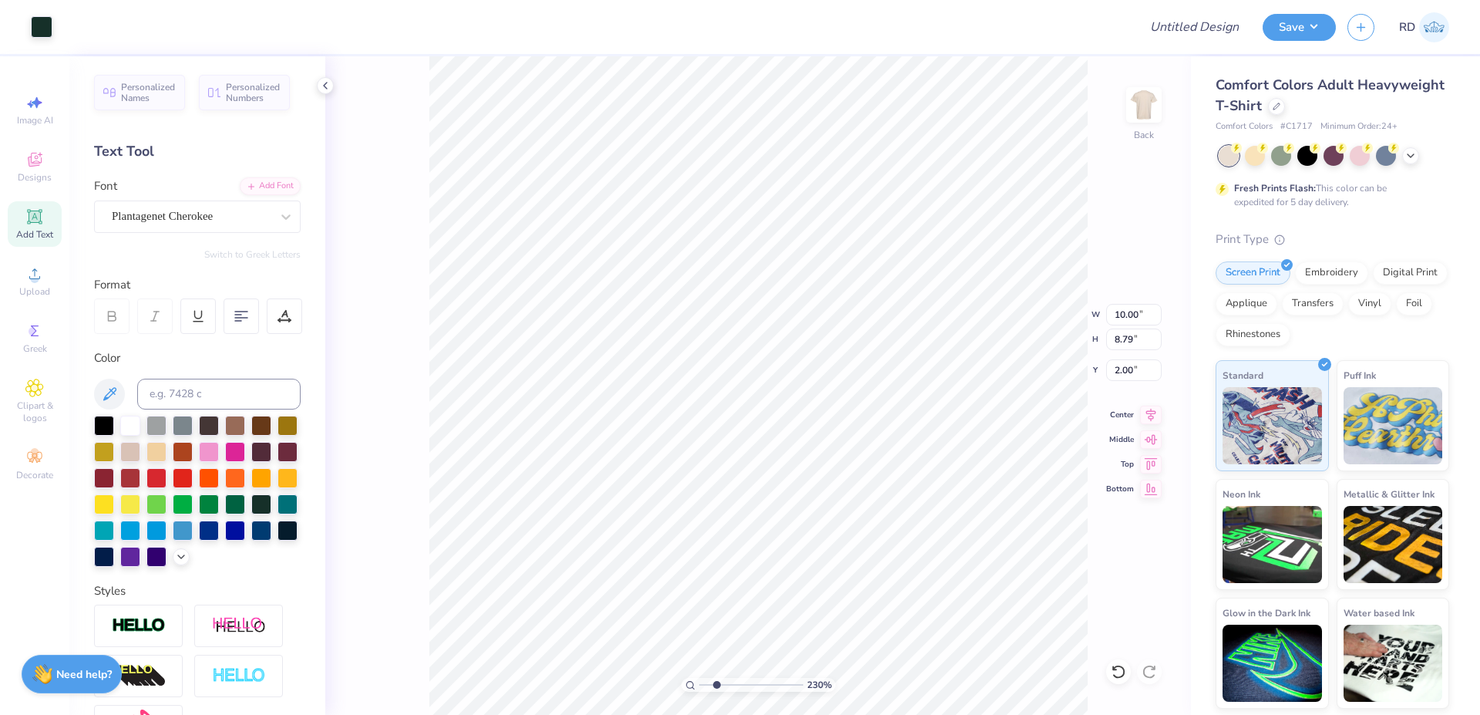
type input "9.84"
type input "1.01"
type input "11.30"
click at [759, 409] on icon at bounding box center [1151, 412] width 22 height 18
type input "5.80"
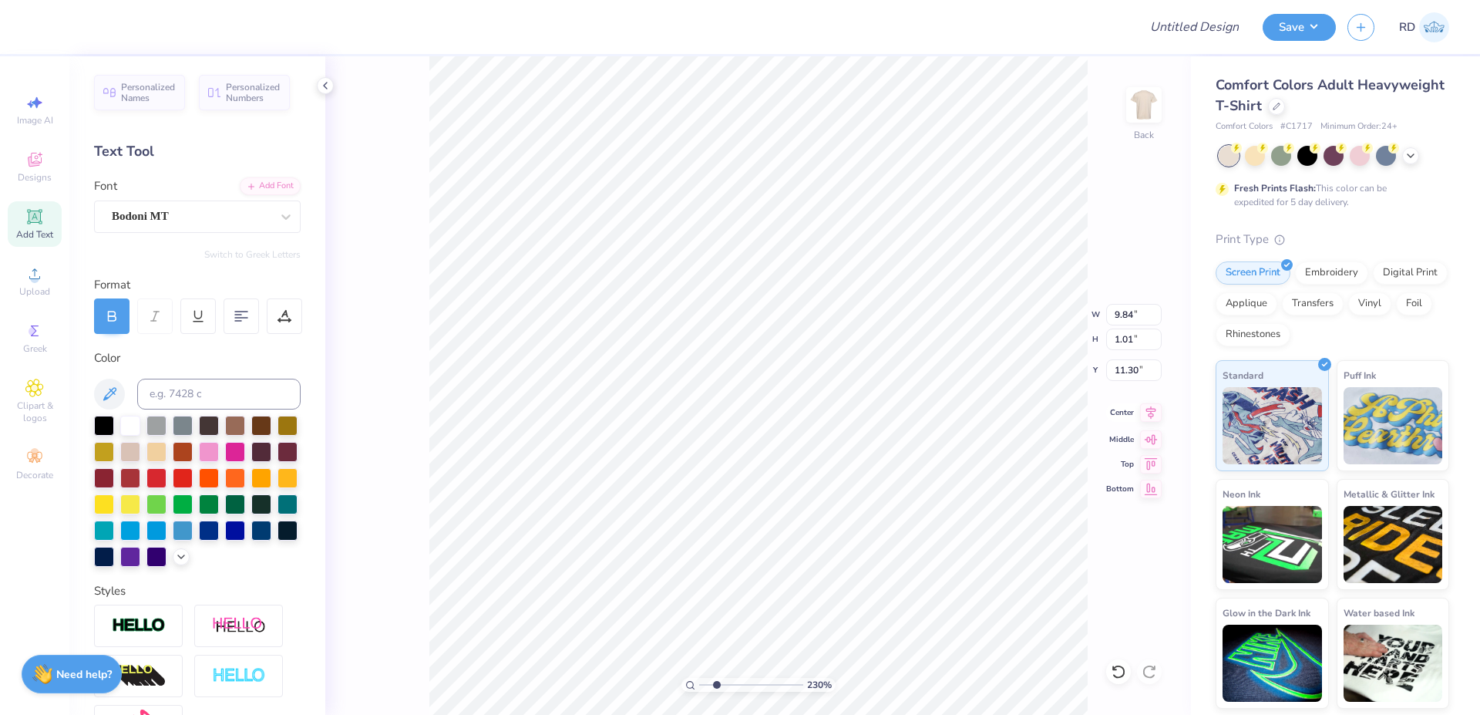
type input "1.00"
type input "12.55"
click at [759, 412] on icon at bounding box center [1151, 414] width 22 height 18
drag, startPoint x: 718, startPoint y: 678, endPoint x: 680, endPoint y: 687, distance: 38.7
type input "1"
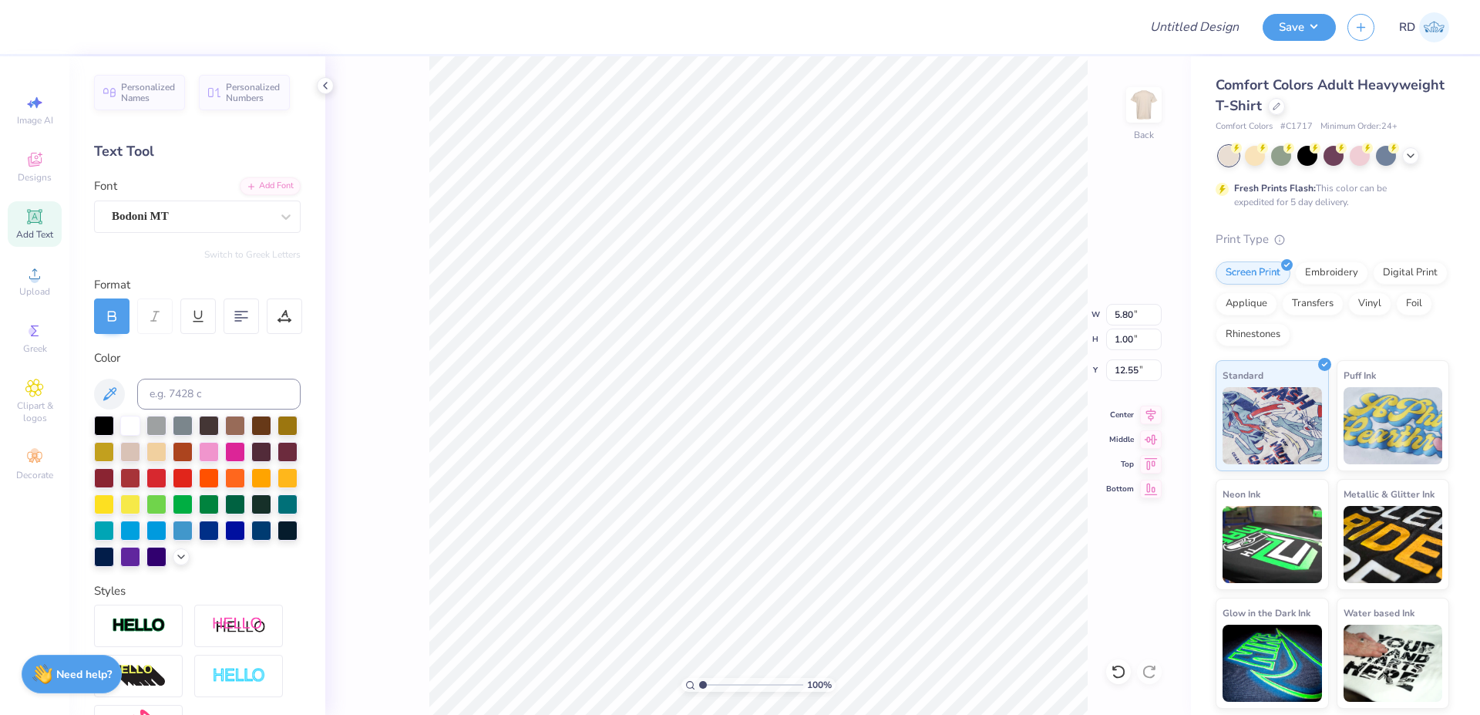
click at [699, 684] on input "range" at bounding box center [751, 685] width 104 height 14
click at [759, 367] on input "2.00" at bounding box center [1133, 370] width 55 height 22
type input "2.00"
click at [759, 412] on icon at bounding box center [1151, 412] width 22 height 18
click at [759, 16] on input "Design Title" at bounding box center [1175, 27] width 151 height 31
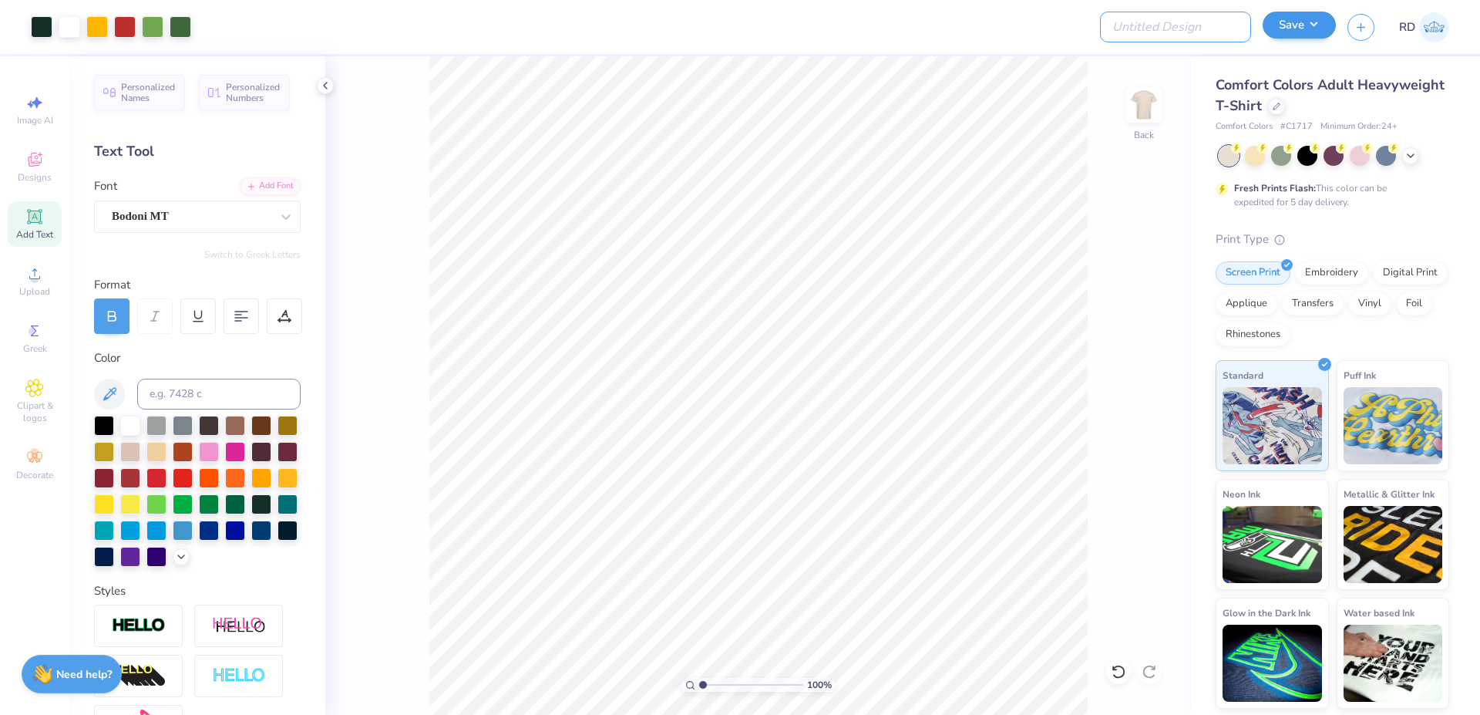
paste input "FPS240019"
type input "FPS240019"
click at [759, 33] on button "Save" at bounding box center [1299, 25] width 73 height 27
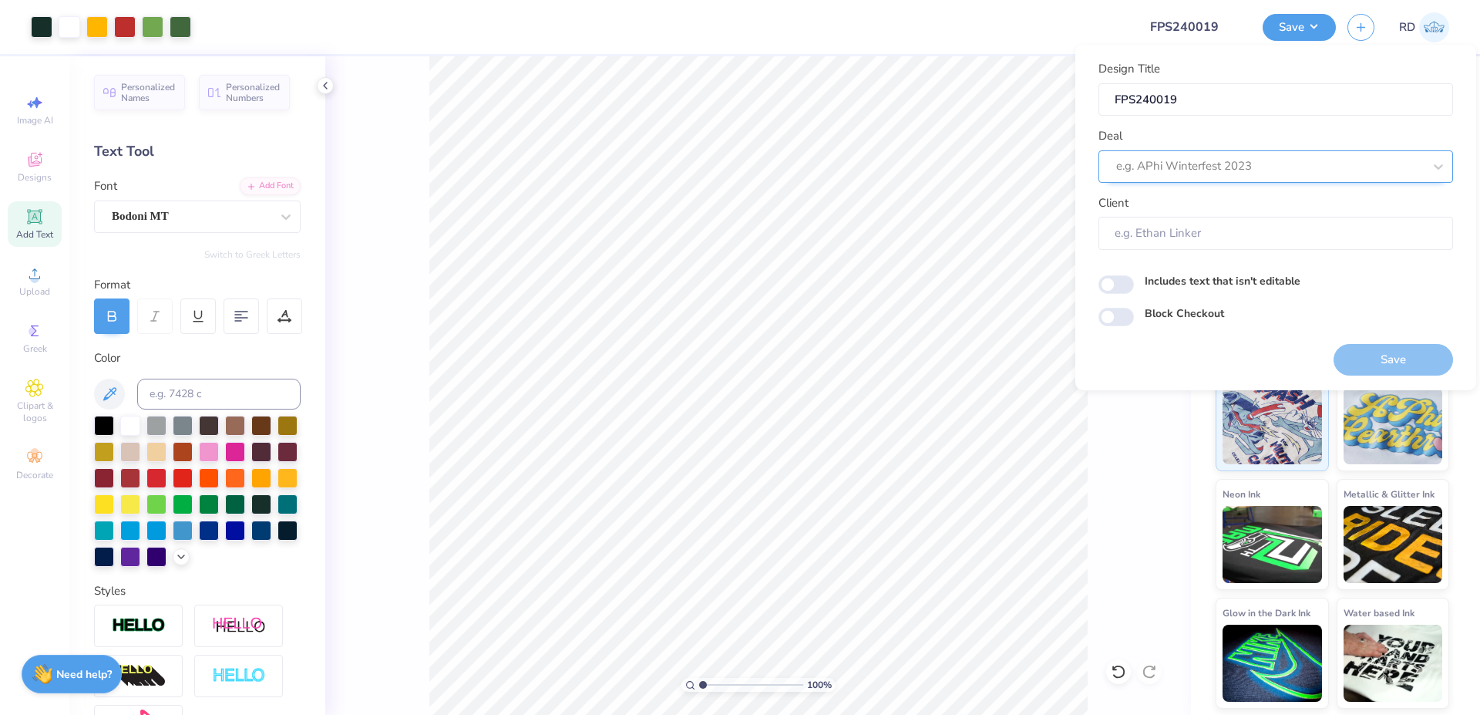
click at [759, 157] on div at bounding box center [1269, 166] width 307 height 21
click at [759, 203] on div "Design Tool Gallery" at bounding box center [1276, 207] width 342 height 25
type input "gallery"
type input "Design Tool Gallery User"
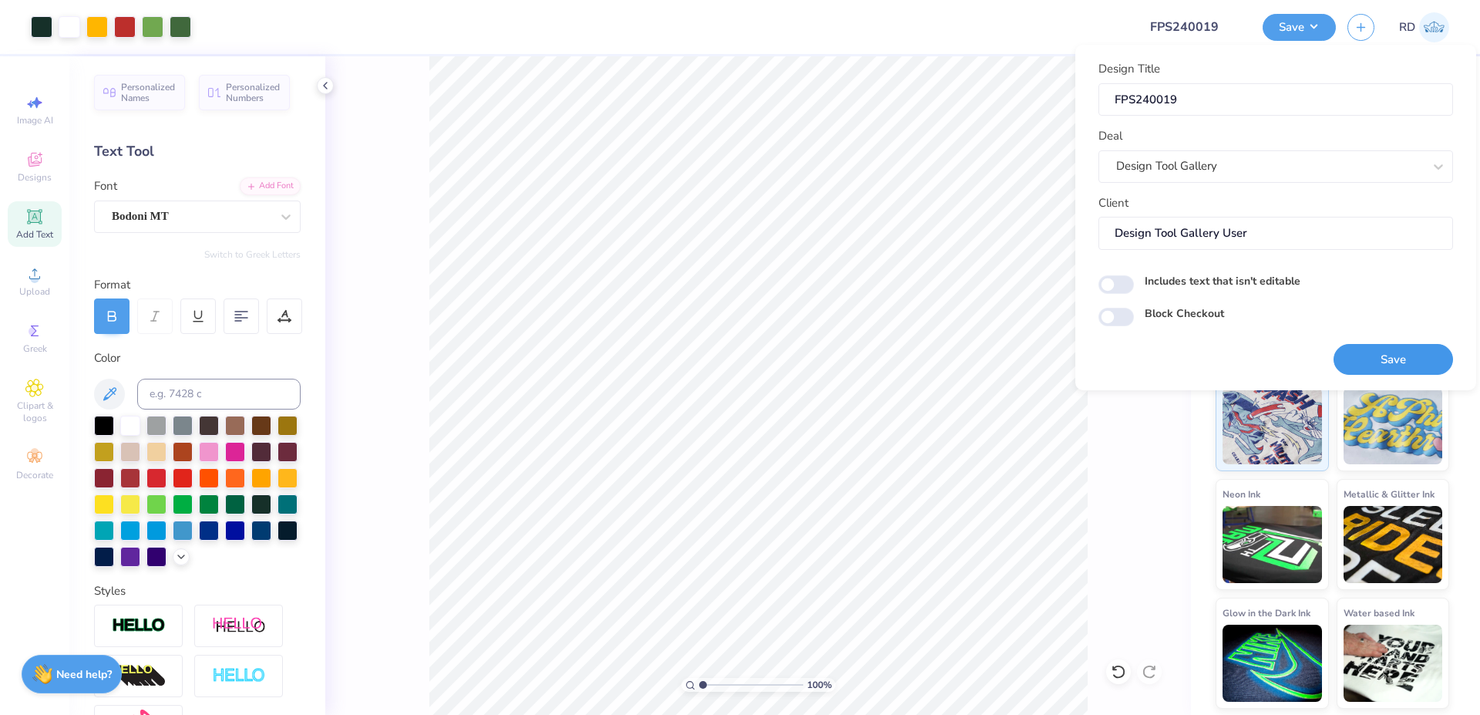
click at [759, 360] on button "Save" at bounding box center [1393, 360] width 119 height 32
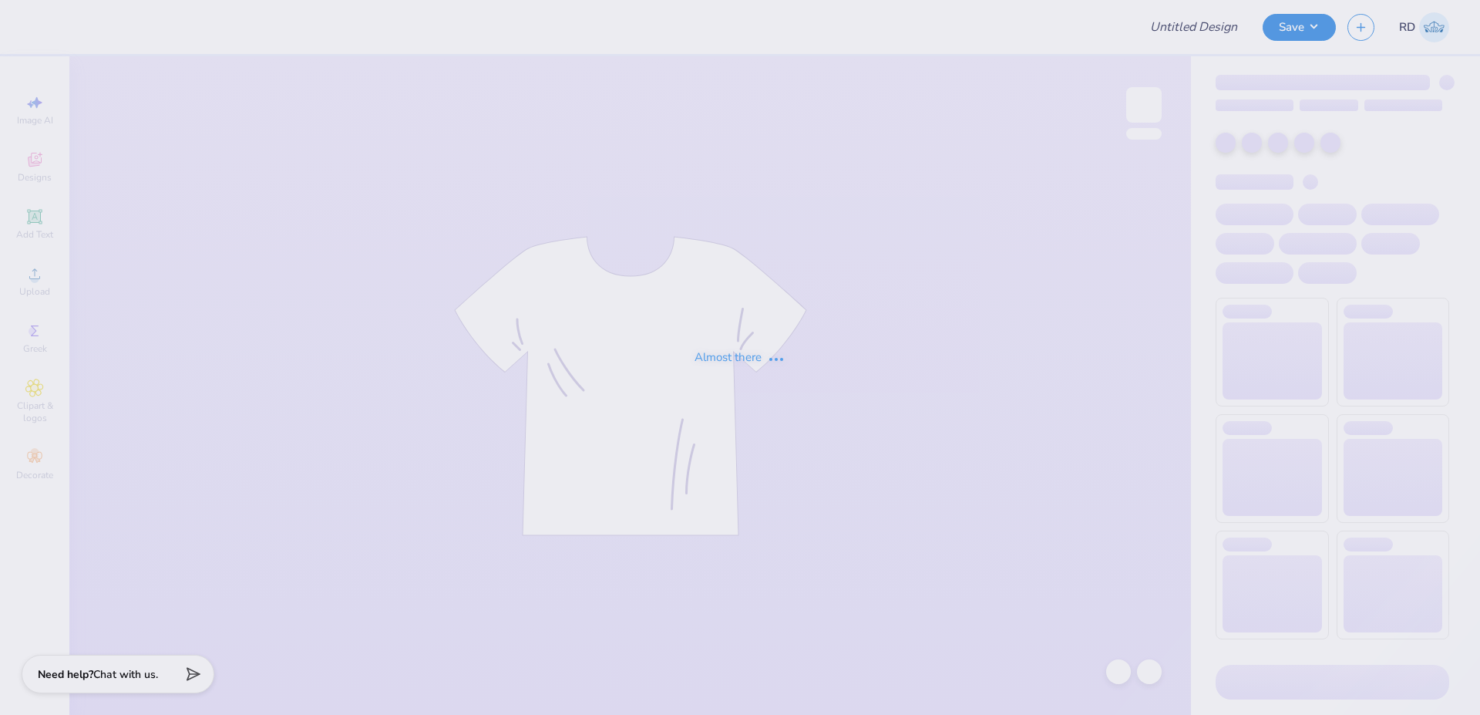
type input "FPS240019"
